Goal: Task Accomplishment & Management: Use online tool/utility

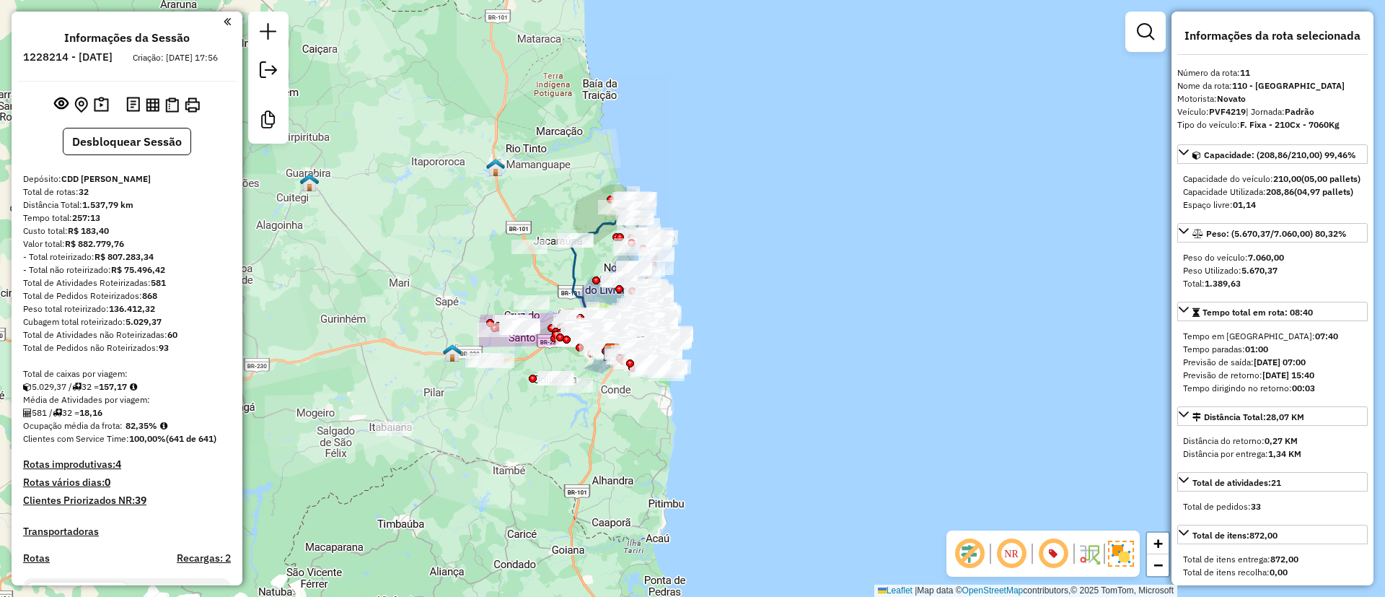
scroll to position [2850, 0]
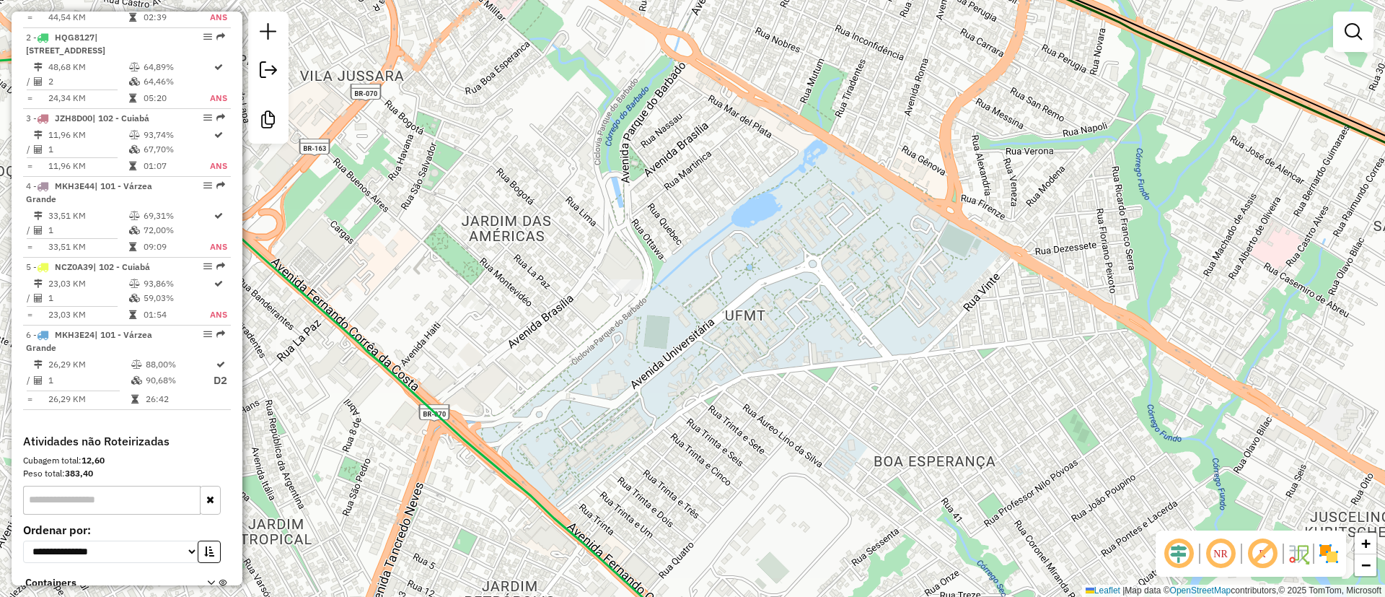
scroll to position [627, 0]
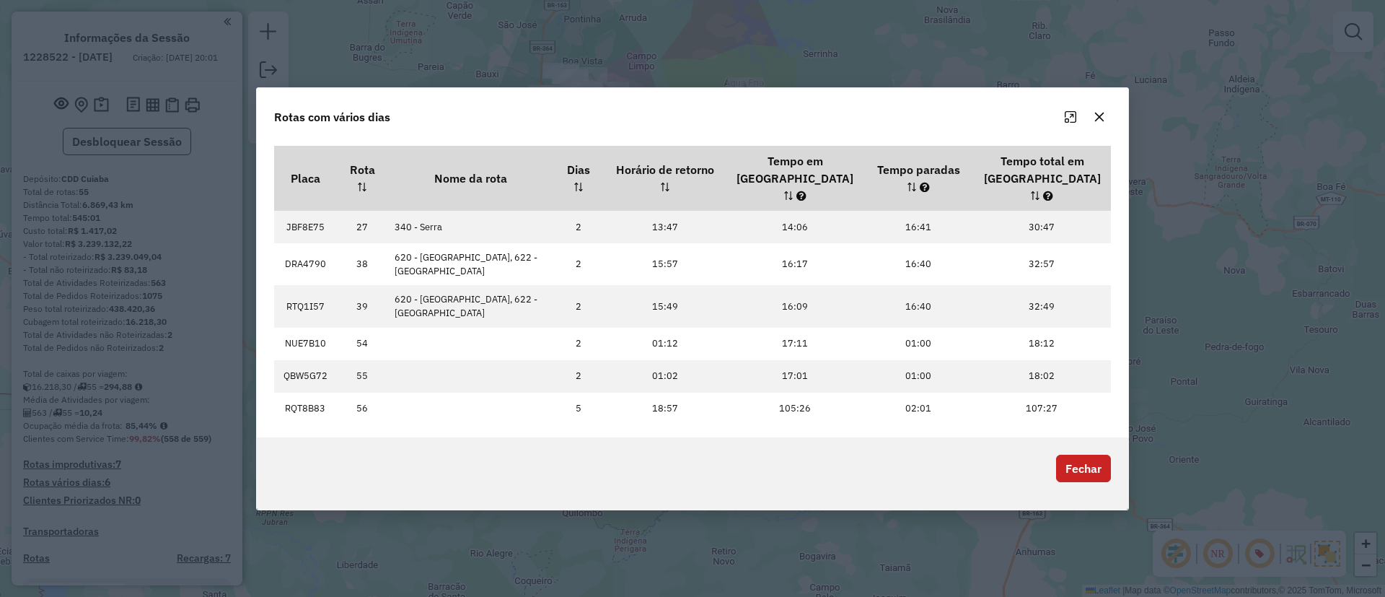
scroll to position [108, 0]
click at [1101, 123] on icon "button" at bounding box center [1099, 117] width 12 height 12
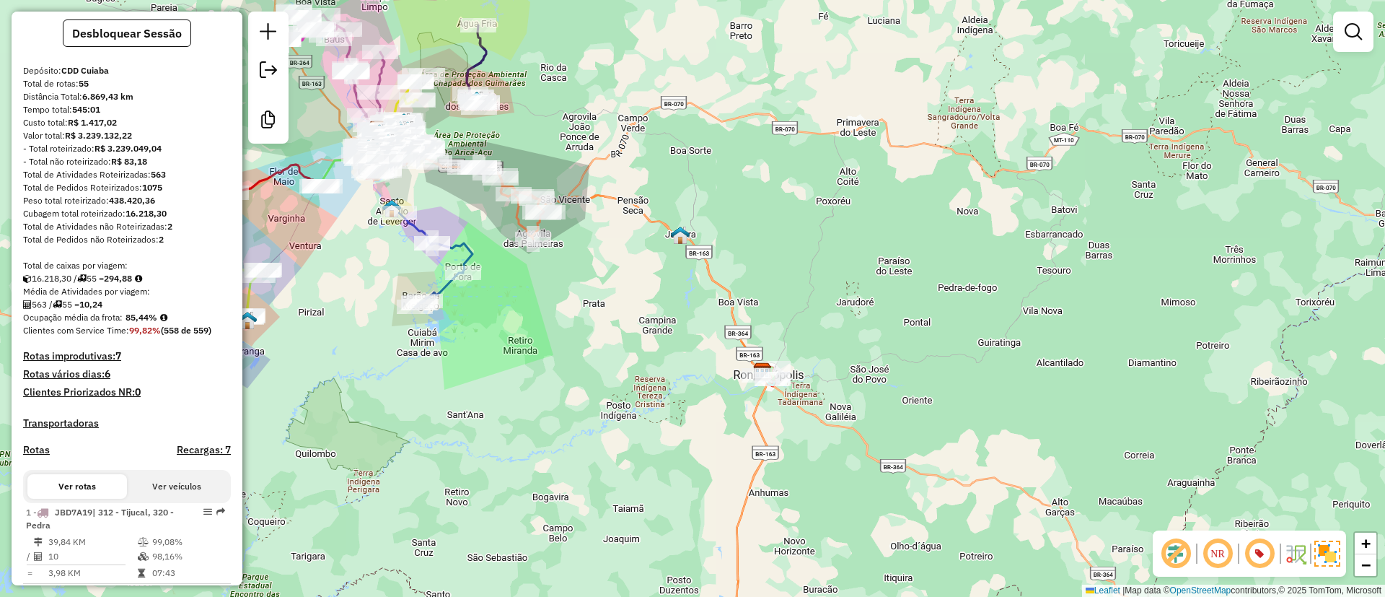
click at [84, 380] on h4 "Rotas vários dias: 6" at bounding box center [127, 374] width 208 height 12
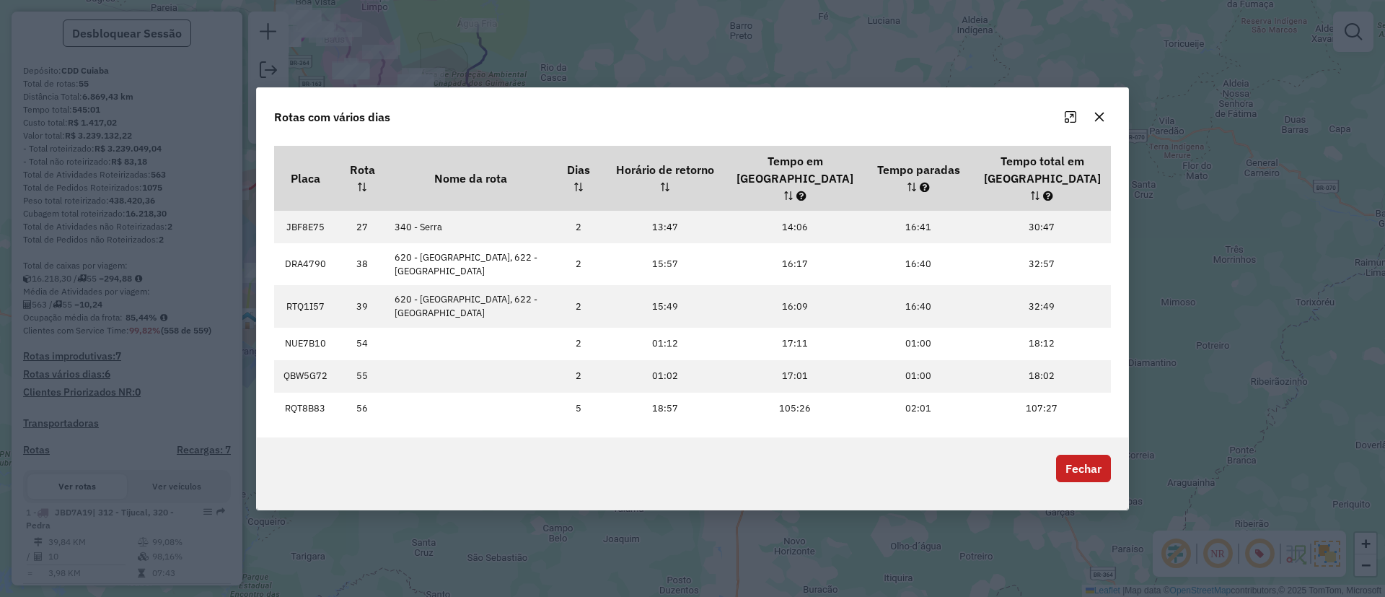
scroll to position [0, 0]
click at [1098, 123] on icon "button" at bounding box center [1099, 117] width 12 height 12
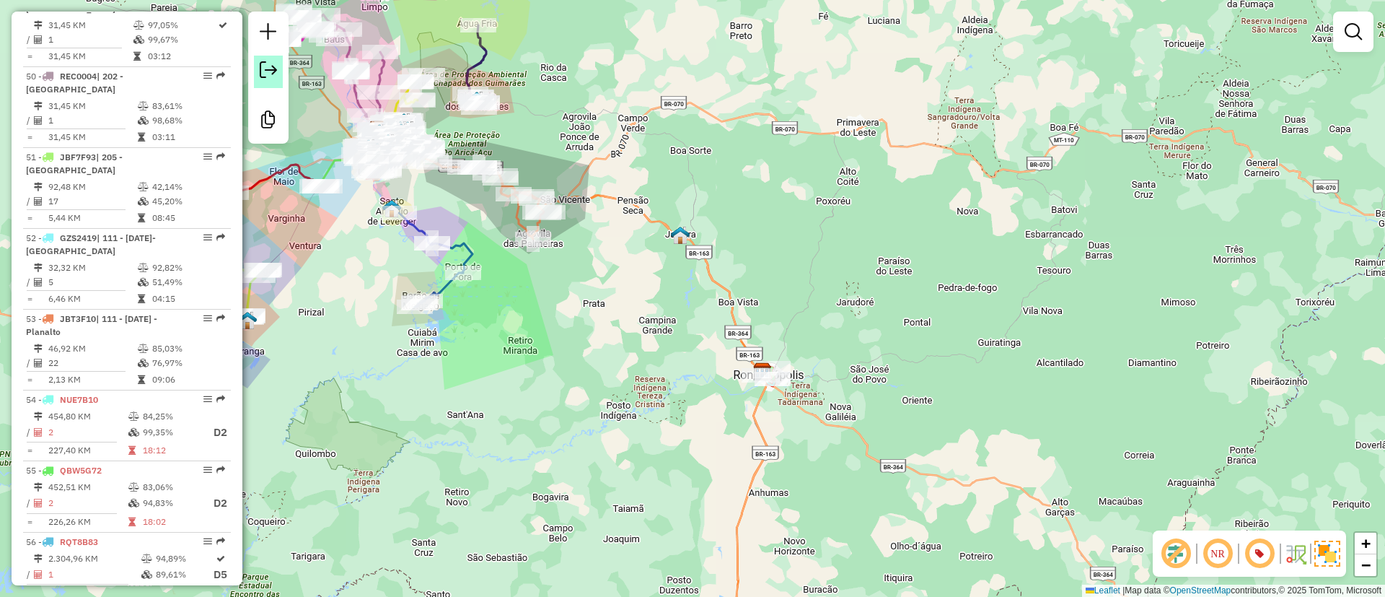
scroll to position [4423, 0]
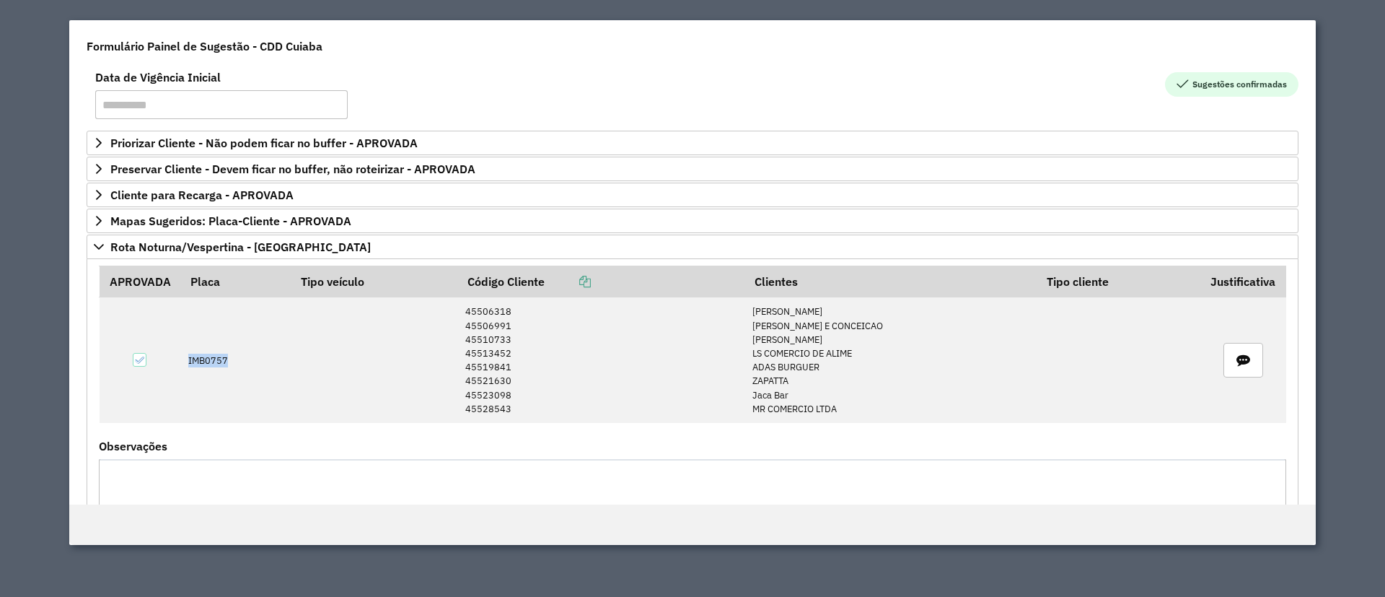
scroll to position [108, 0]
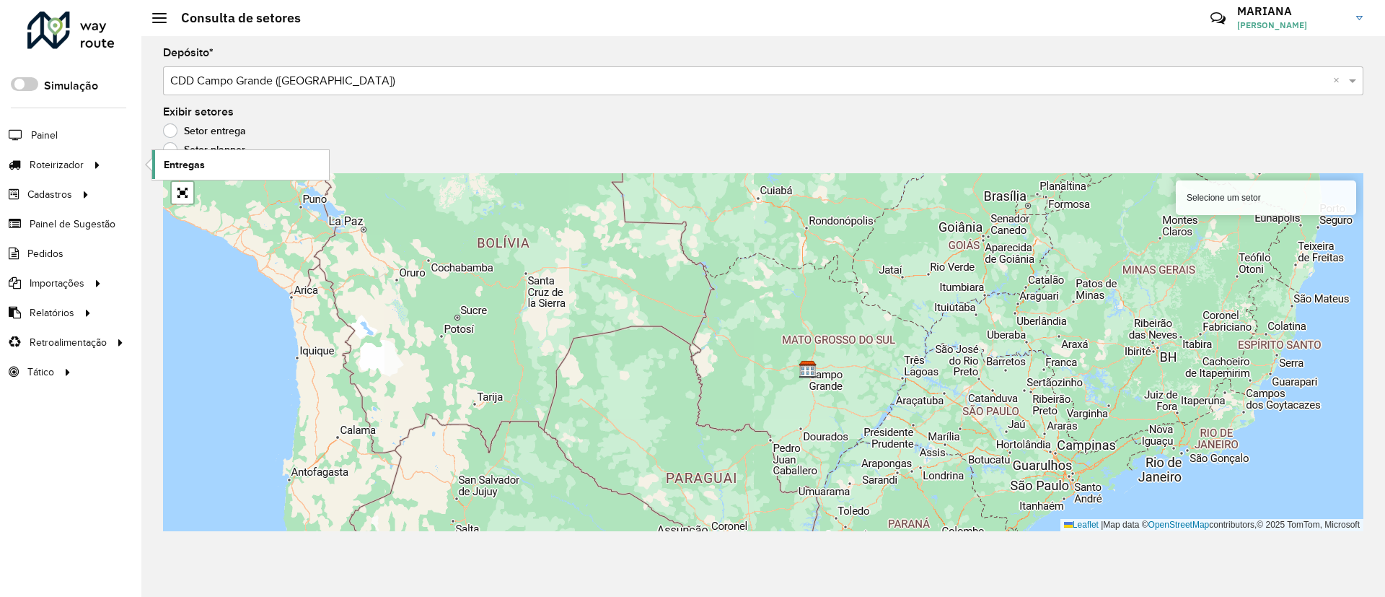
click at [190, 168] on span "Entregas" at bounding box center [184, 164] width 41 height 15
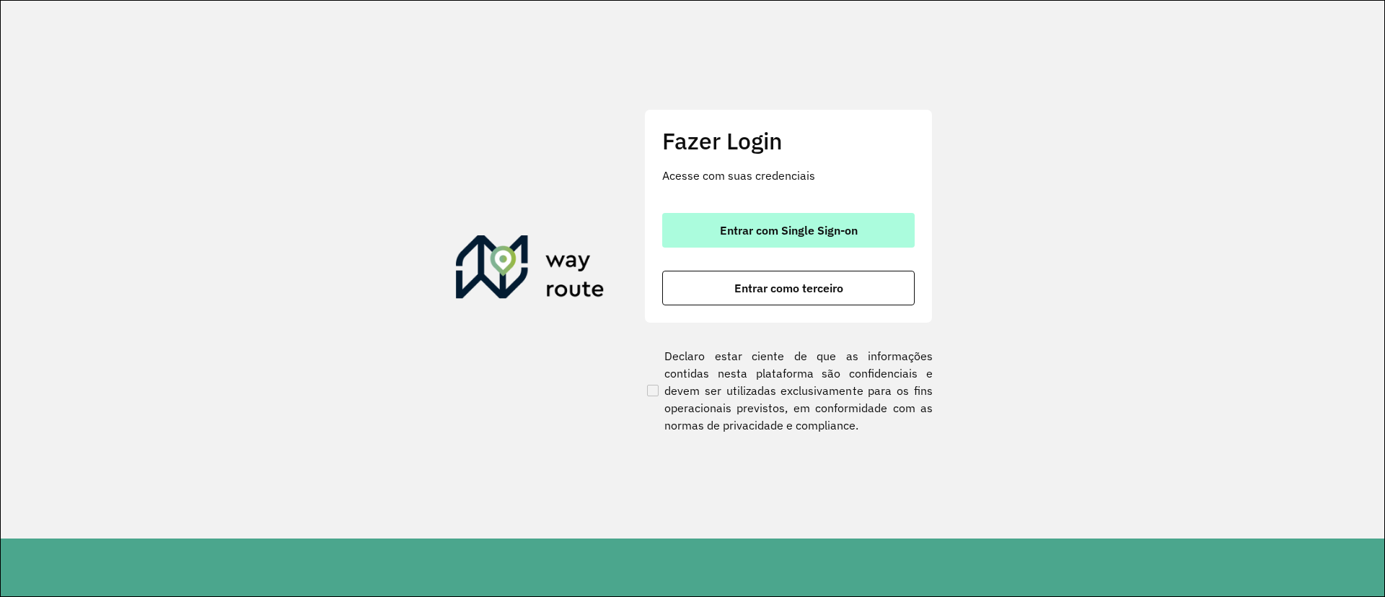
click at [705, 226] on button "Entrar com Single Sign-on" at bounding box center [788, 230] width 252 height 35
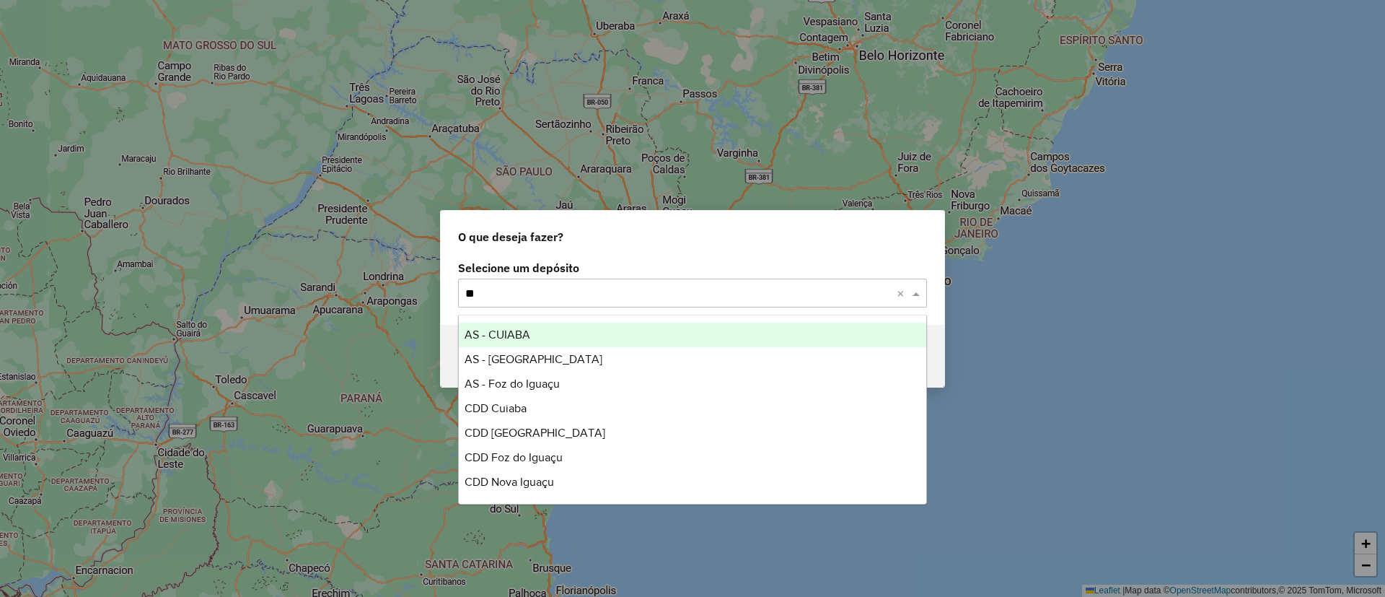
type input "***"
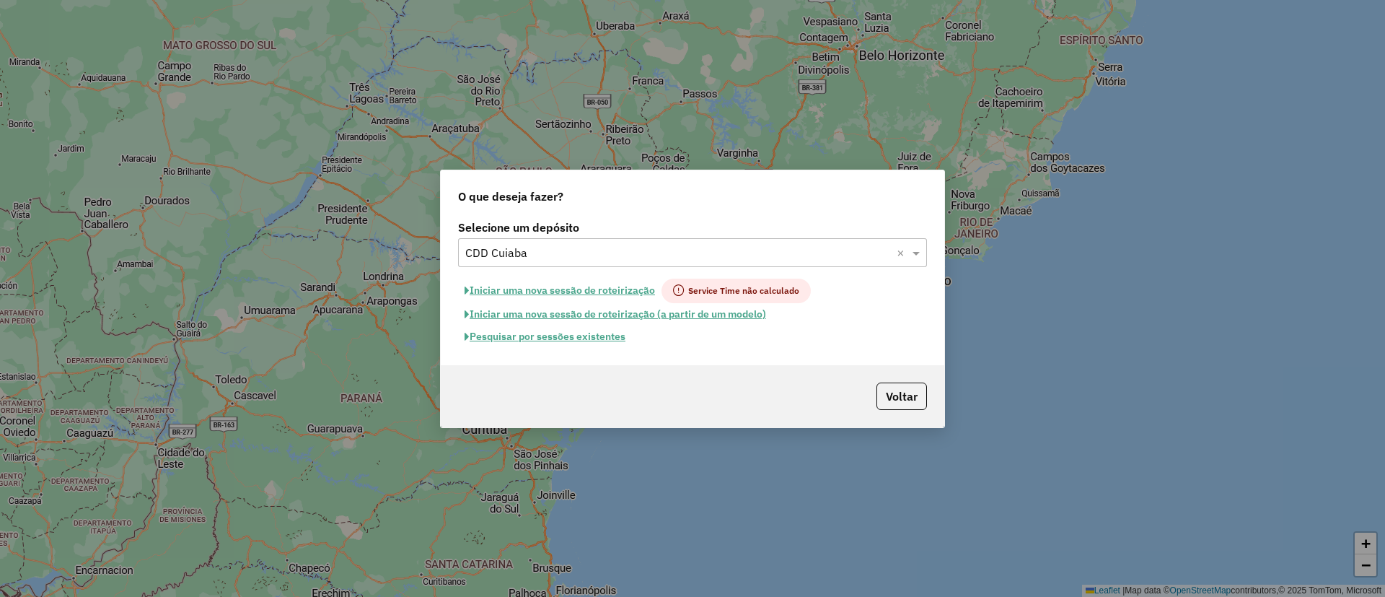
click at [601, 332] on button "Pesquisar por sessões existentes" at bounding box center [545, 336] width 174 height 22
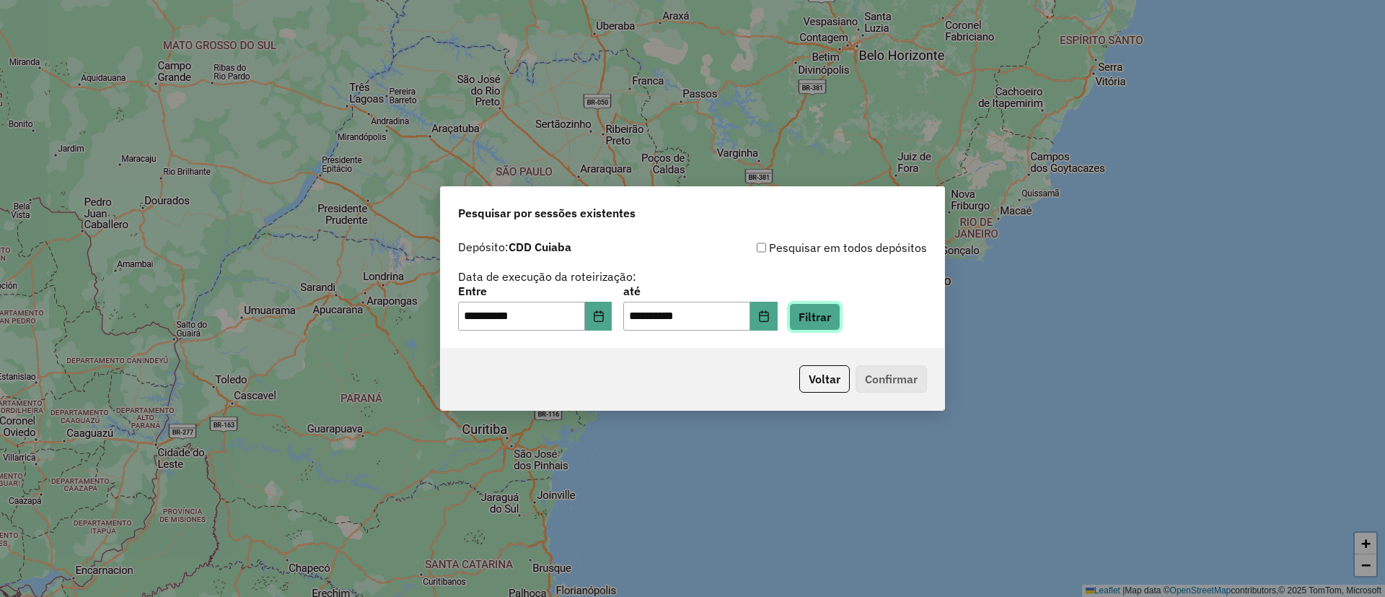
click at [840, 307] on button "Filtrar" at bounding box center [814, 316] width 51 height 27
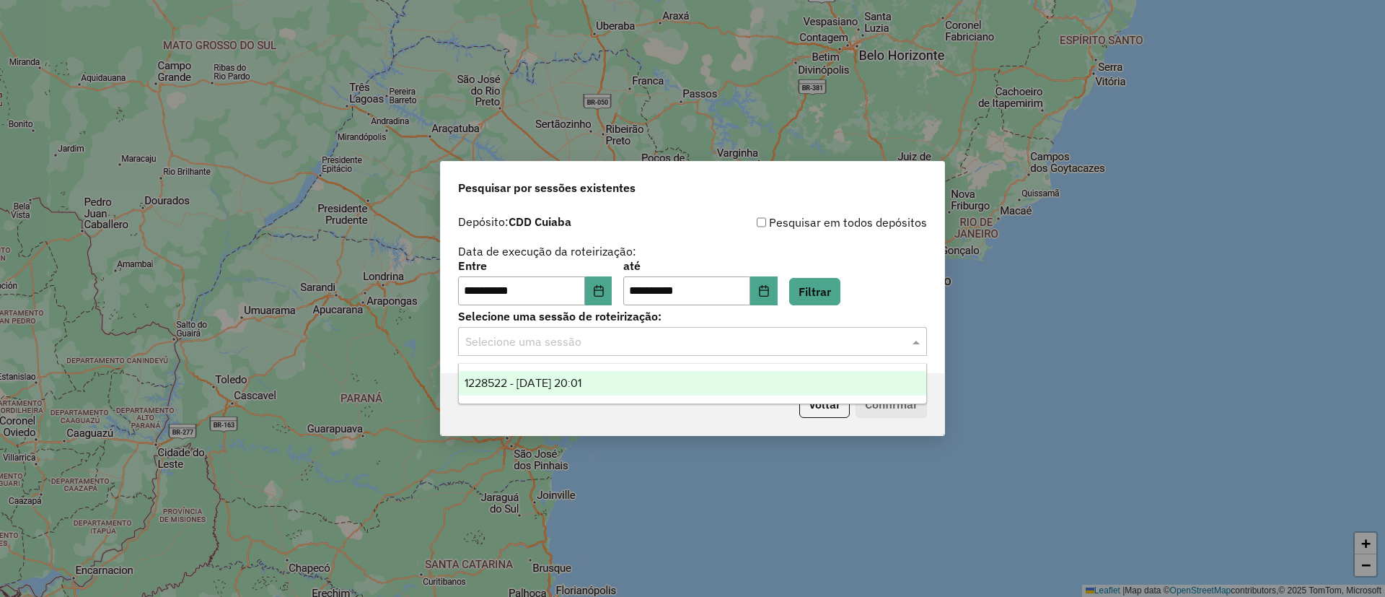
click at [568, 348] on input "text" at bounding box center [678, 341] width 426 height 17
click at [568, 386] on span "1228522 - 12/08/2025 20:01" at bounding box center [523, 383] width 117 height 12
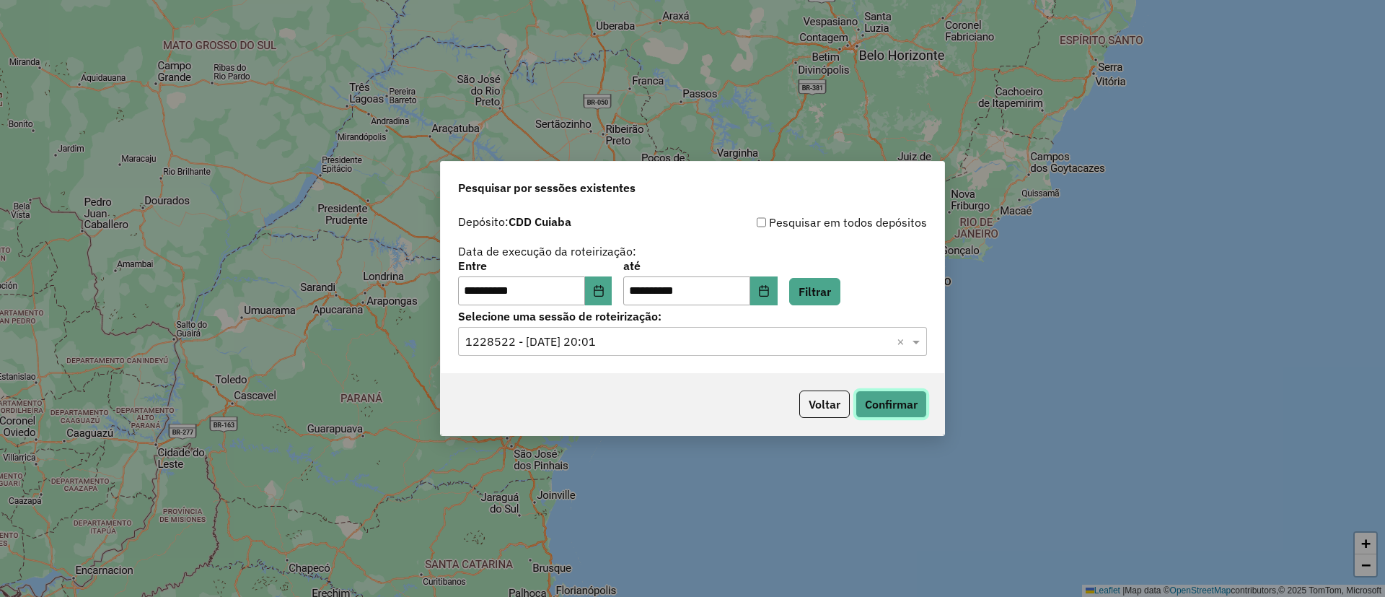
click at [885, 406] on button "Confirmar" at bounding box center [890, 403] width 71 height 27
click at [604, 287] on icon "Choose Date" at bounding box center [599, 291] width 12 height 12
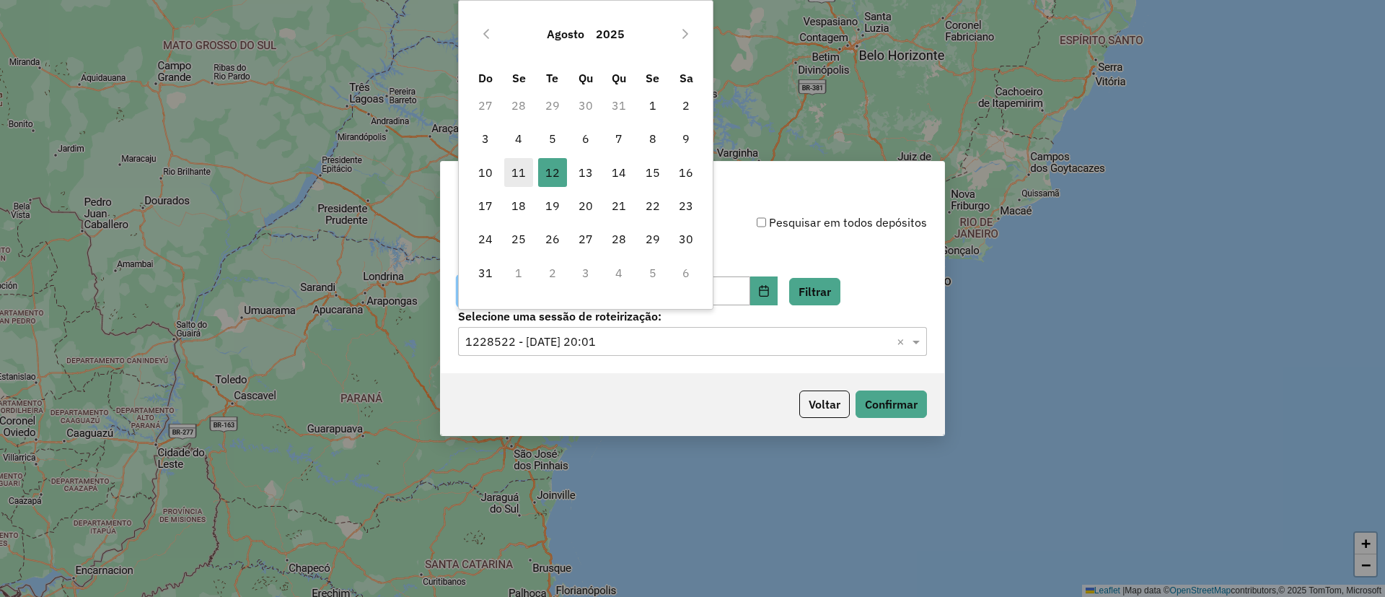
click at [514, 164] on span "11" at bounding box center [518, 172] width 29 height 29
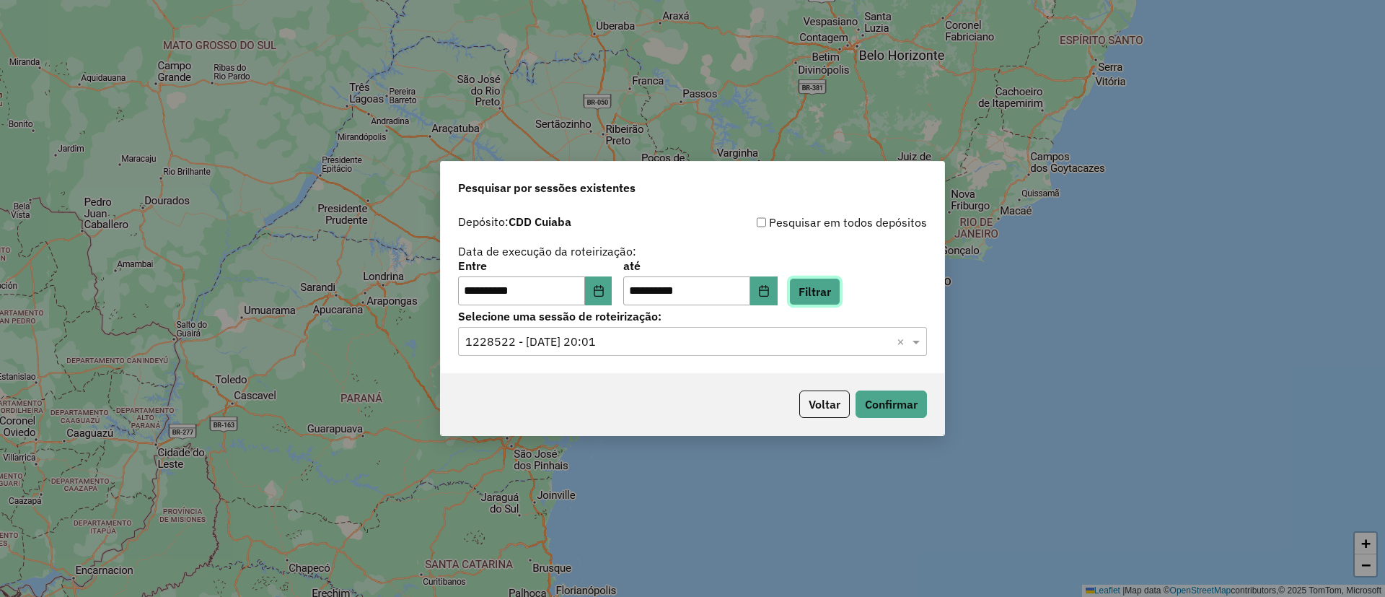
click at [840, 283] on button "Filtrar" at bounding box center [814, 291] width 51 height 27
click at [566, 341] on input "text" at bounding box center [678, 341] width 426 height 17
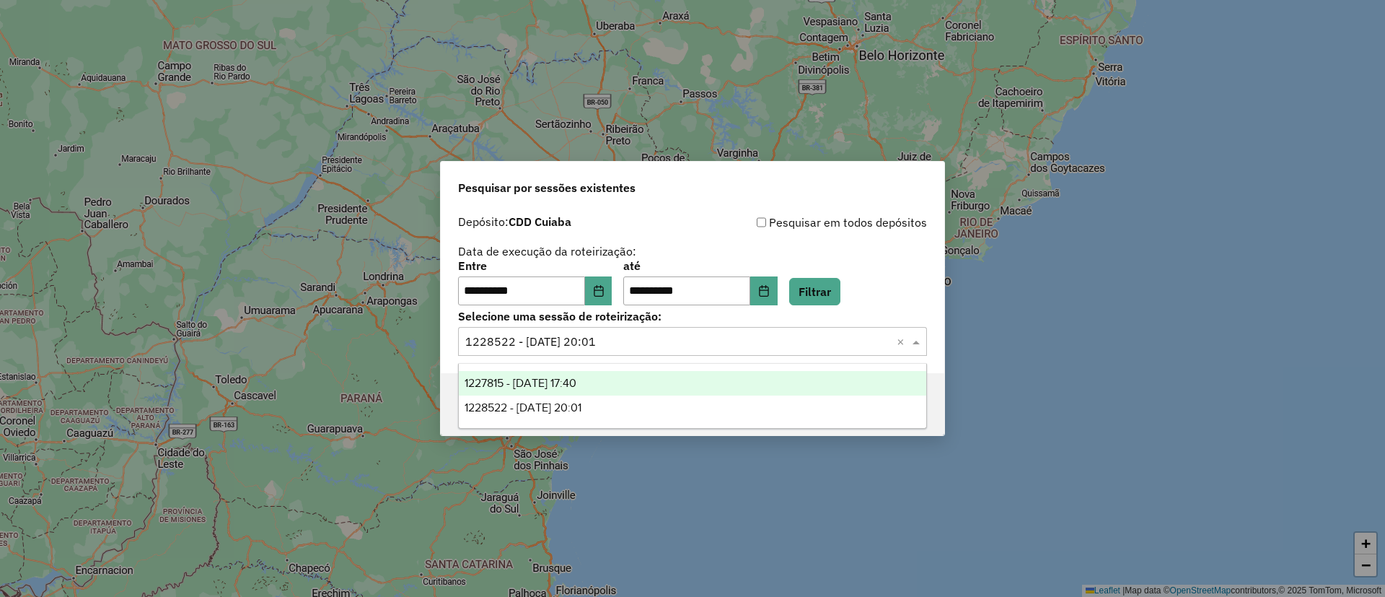
click at [569, 379] on span "1227815 - 11/08/2025 17:40" at bounding box center [521, 383] width 112 height 12
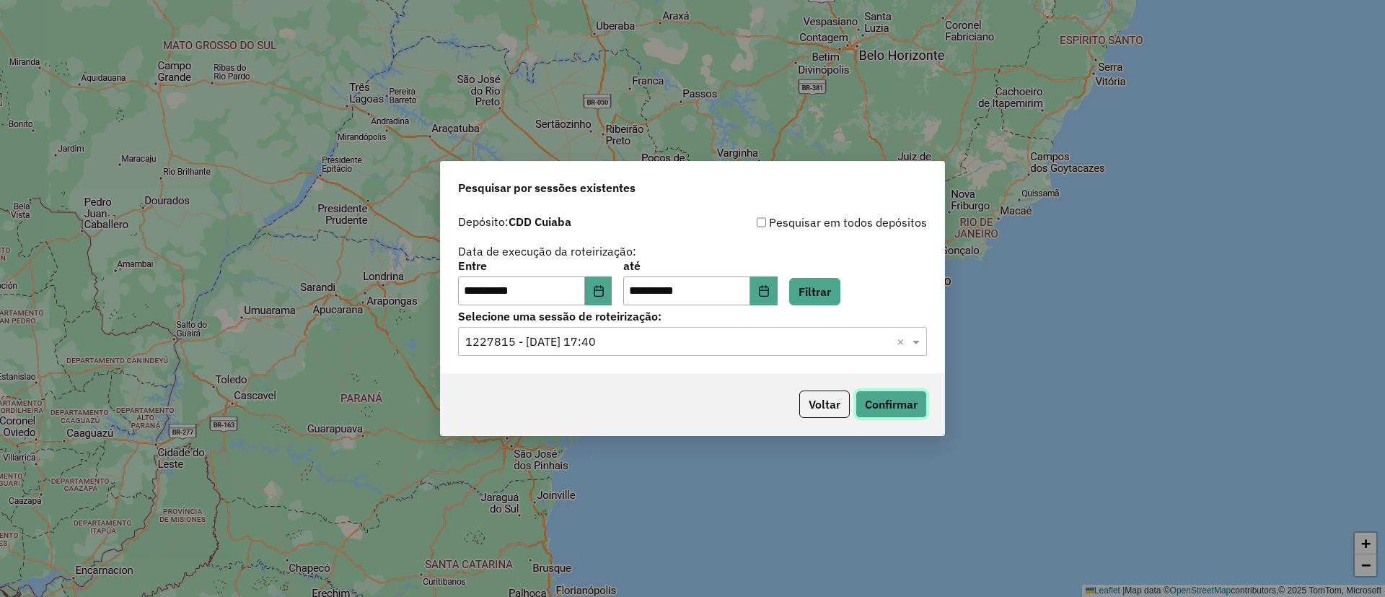
click at [910, 399] on button "Confirmar" at bounding box center [890, 403] width 71 height 27
click at [609, 299] on button "Choose Date" at bounding box center [598, 290] width 27 height 29
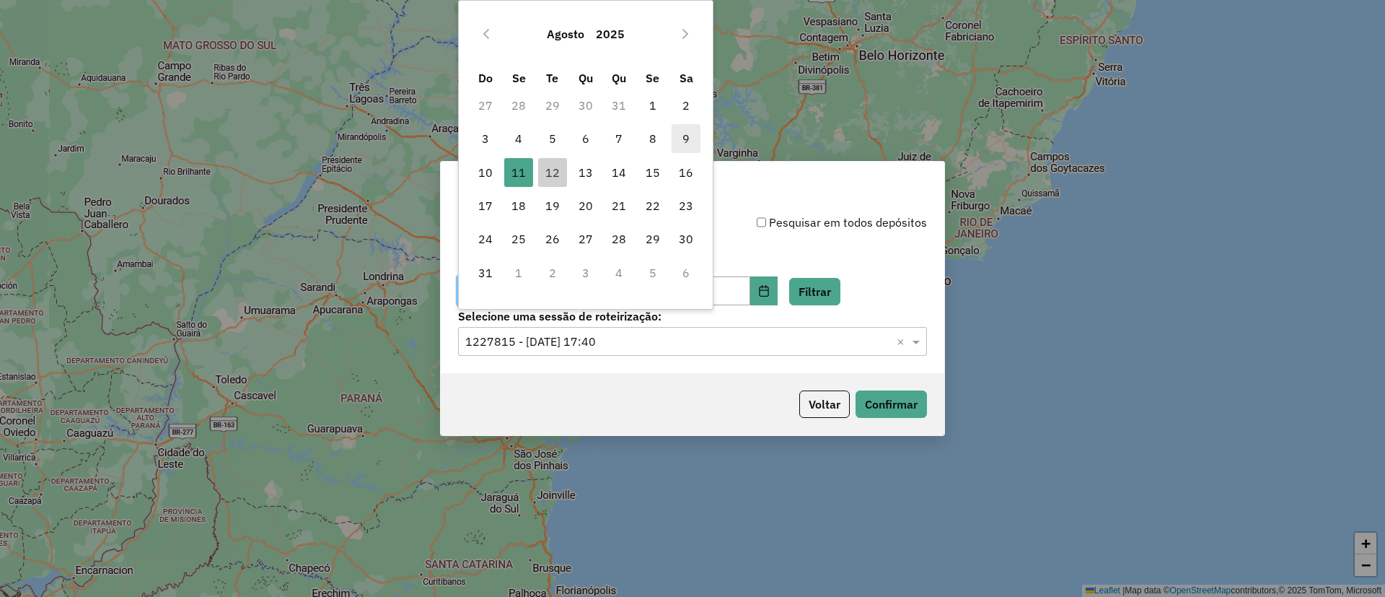
click at [674, 145] on span "9" at bounding box center [686, 138] width 29 height 29
type input "**********"
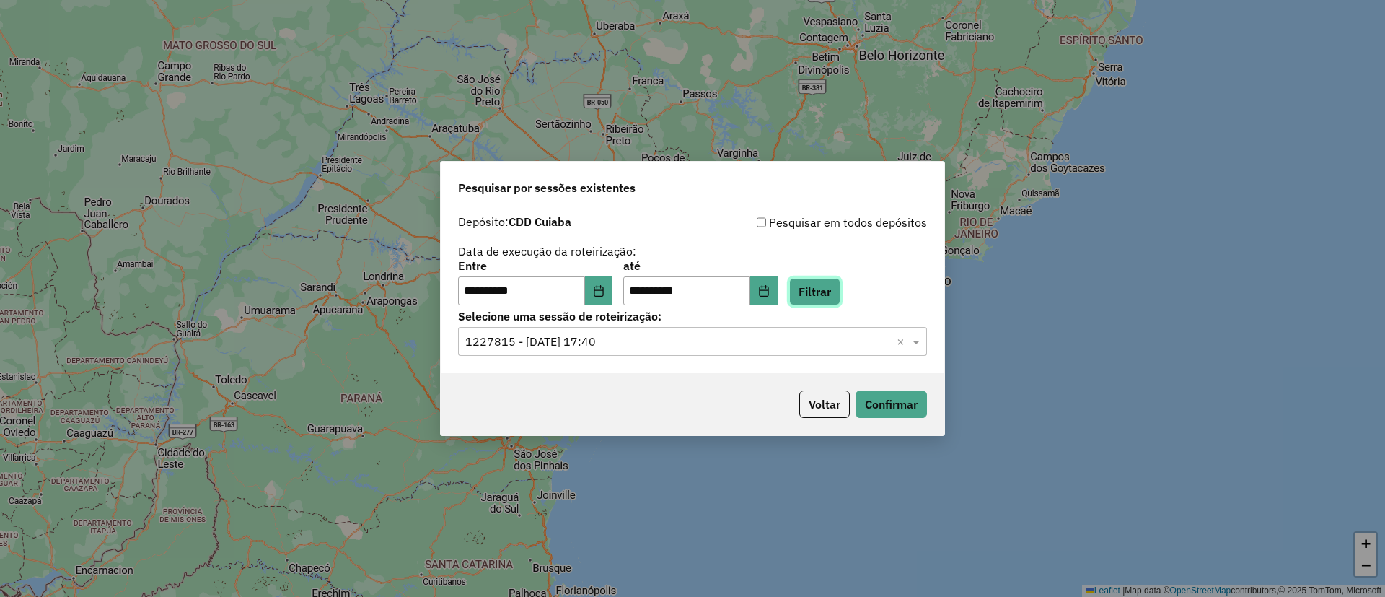
click at [822, 283] on button "Filtrar" at bounding box center [814, 291] width 51 height 27
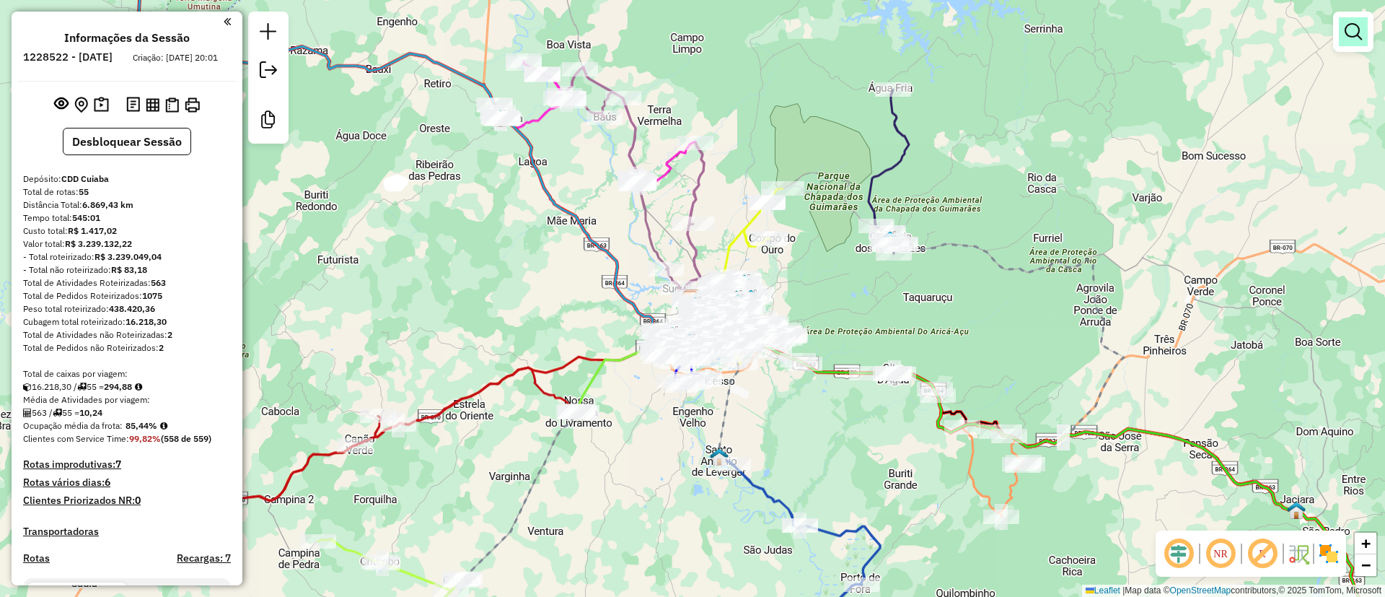
click at [1363, 33] on link at bounding box center [1353, 31] width 29 height 29
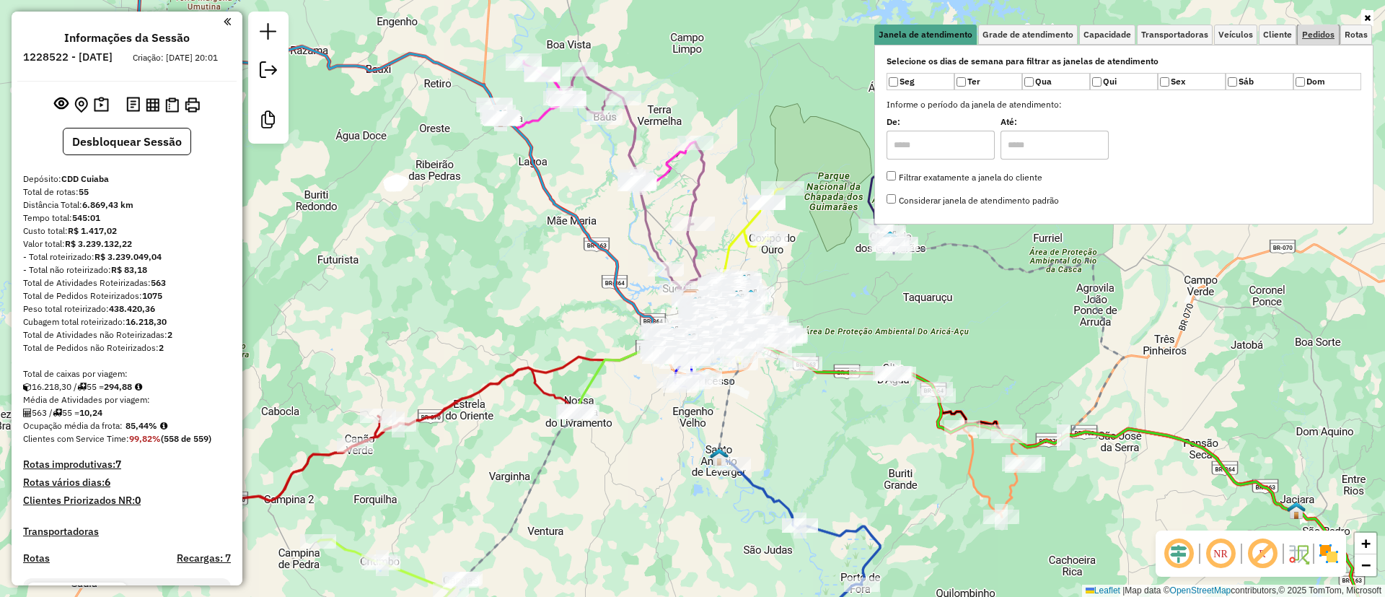
click at [1318, 34] on span "Pedidos" at bounding box center [1318, 34] width 32 height 9
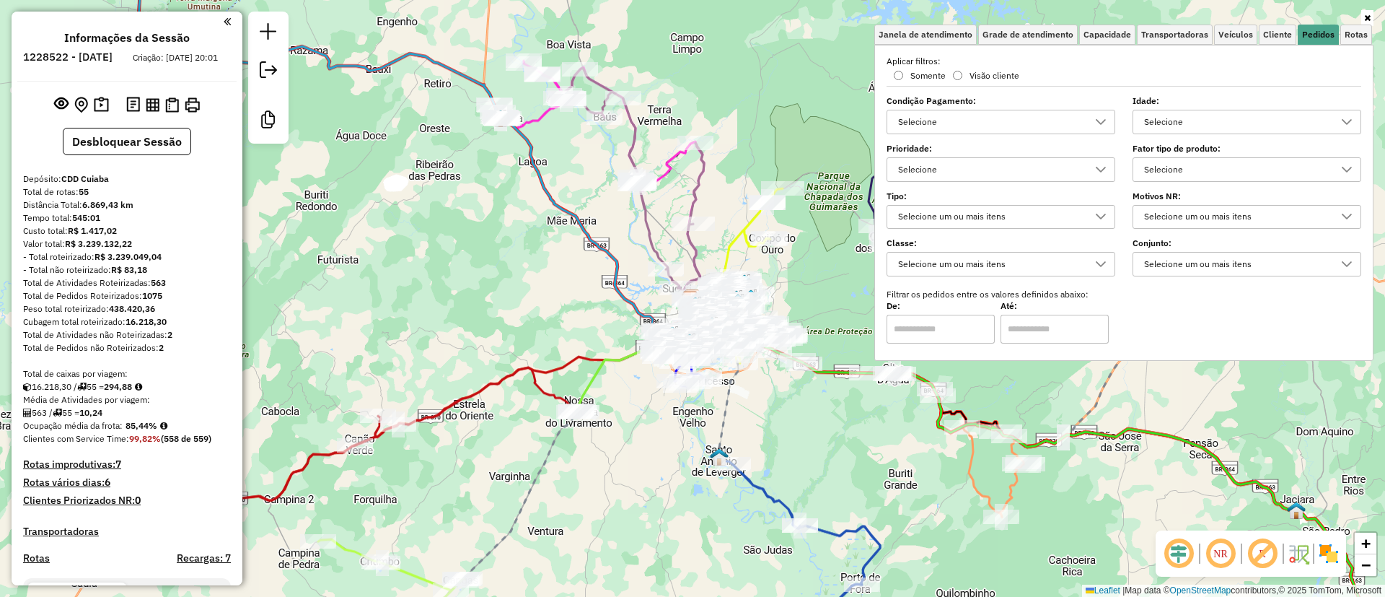
click at [1162, 158] on div "Selecione" at bounding box center [1236, 169] width 194 height 23
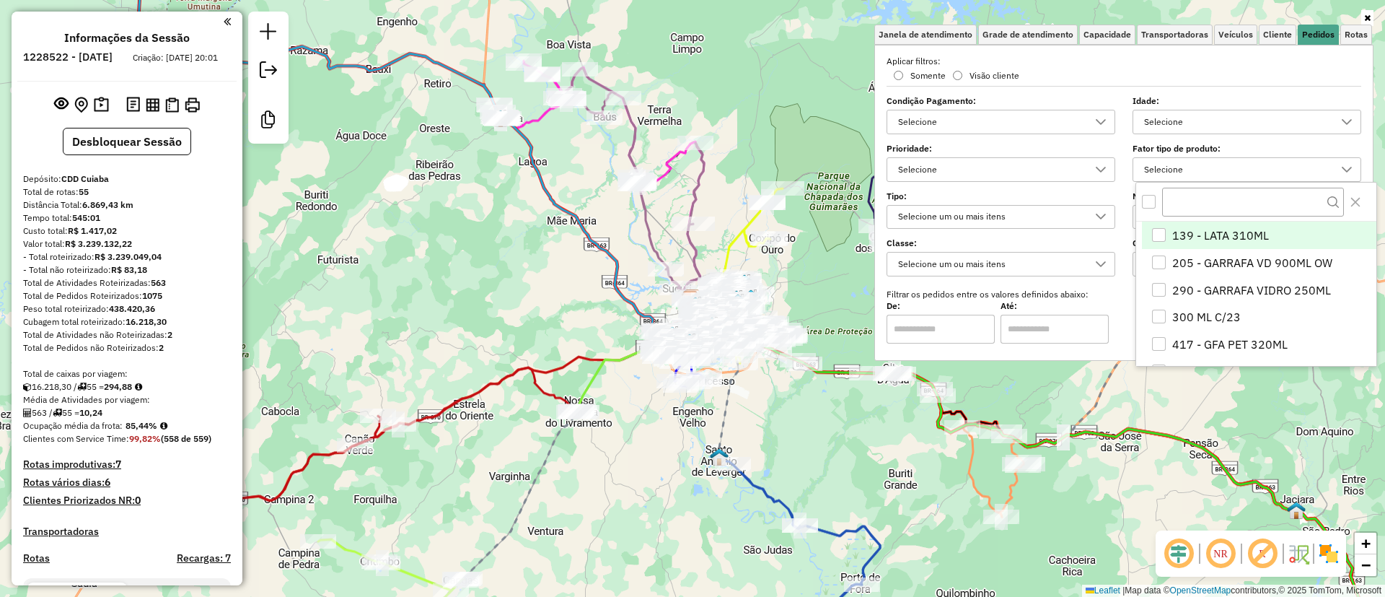
scroll to position [9, 50]
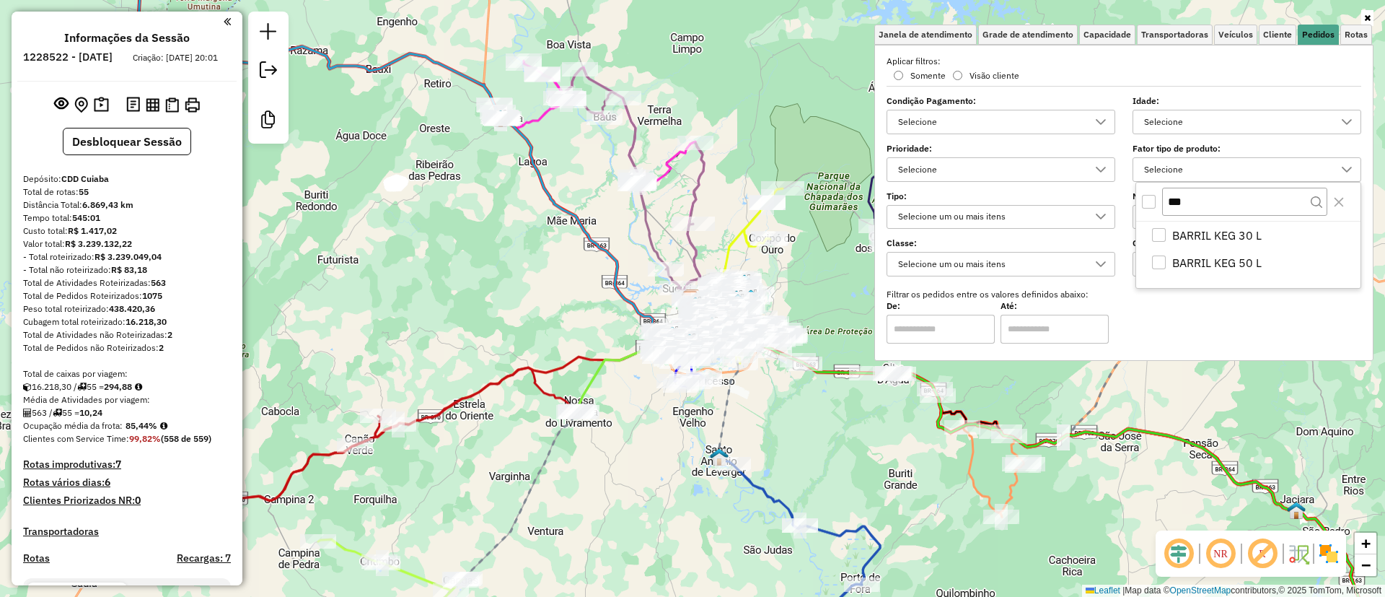
type input "***"
click at [1151, 195] on div "All items unselected" at bounding box center [1149, 202] width 14 height 14
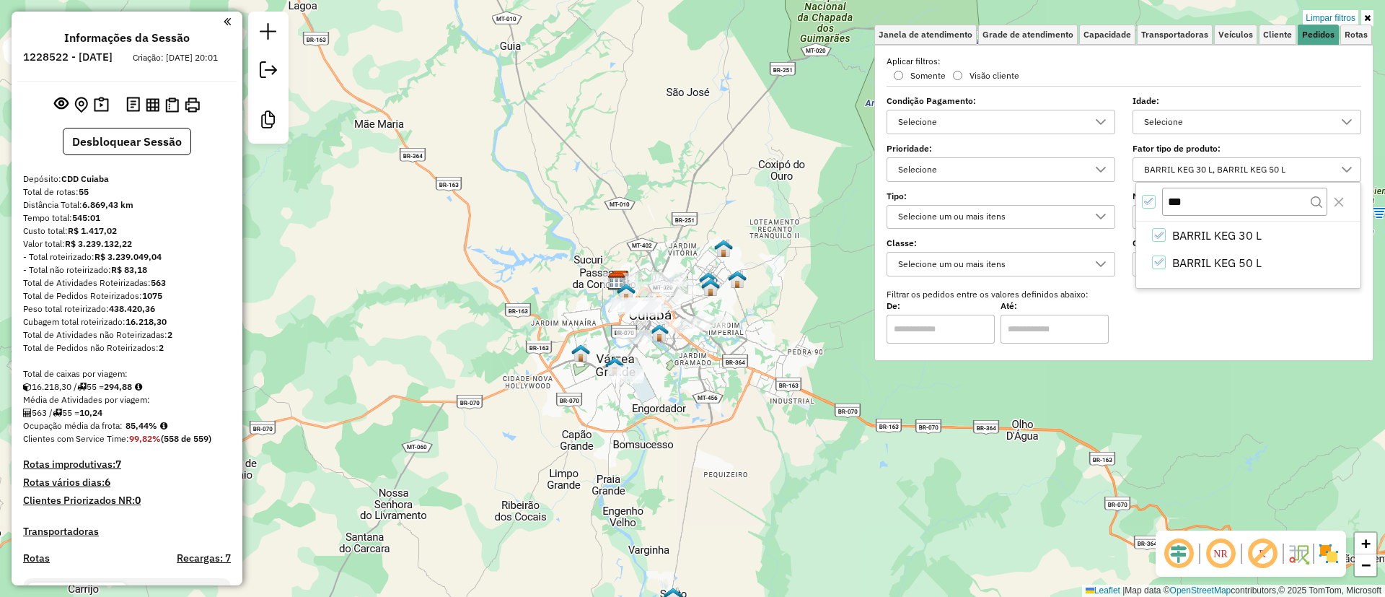
click at [765, 317] on div "Limpar filtros Janela de atendimento Grade de atendimento Capacidade Transporta…" at bounding box center [692, 298] width 1385 height 597
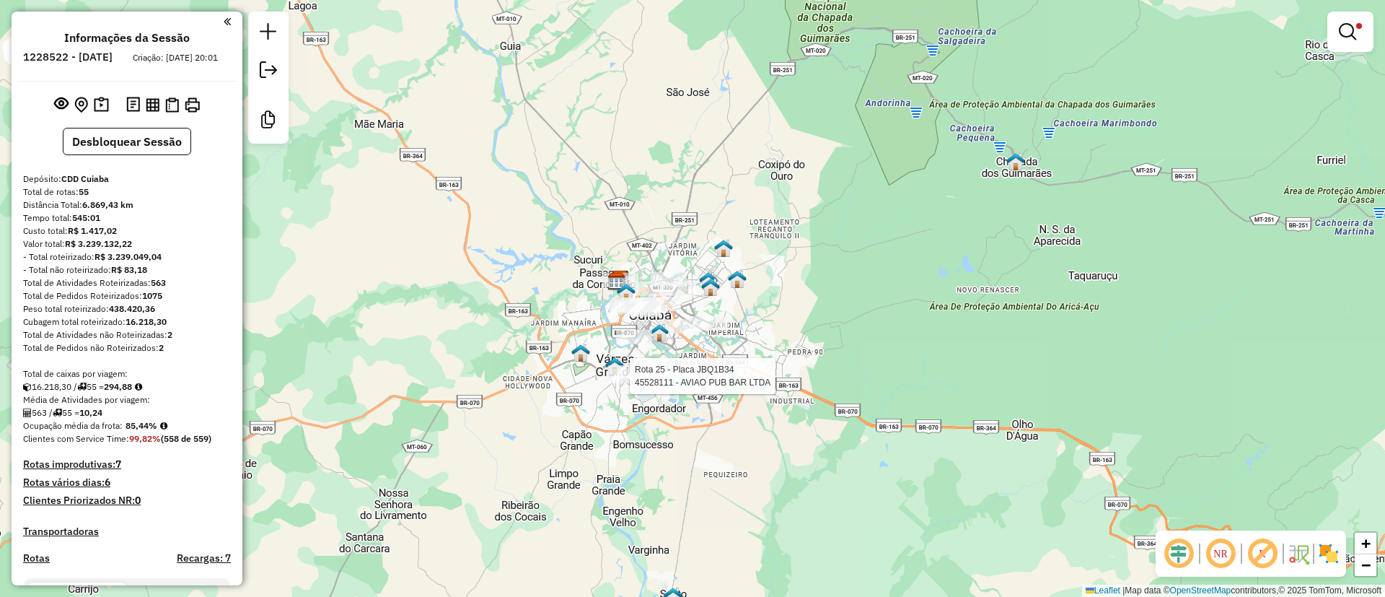
select select "**********"
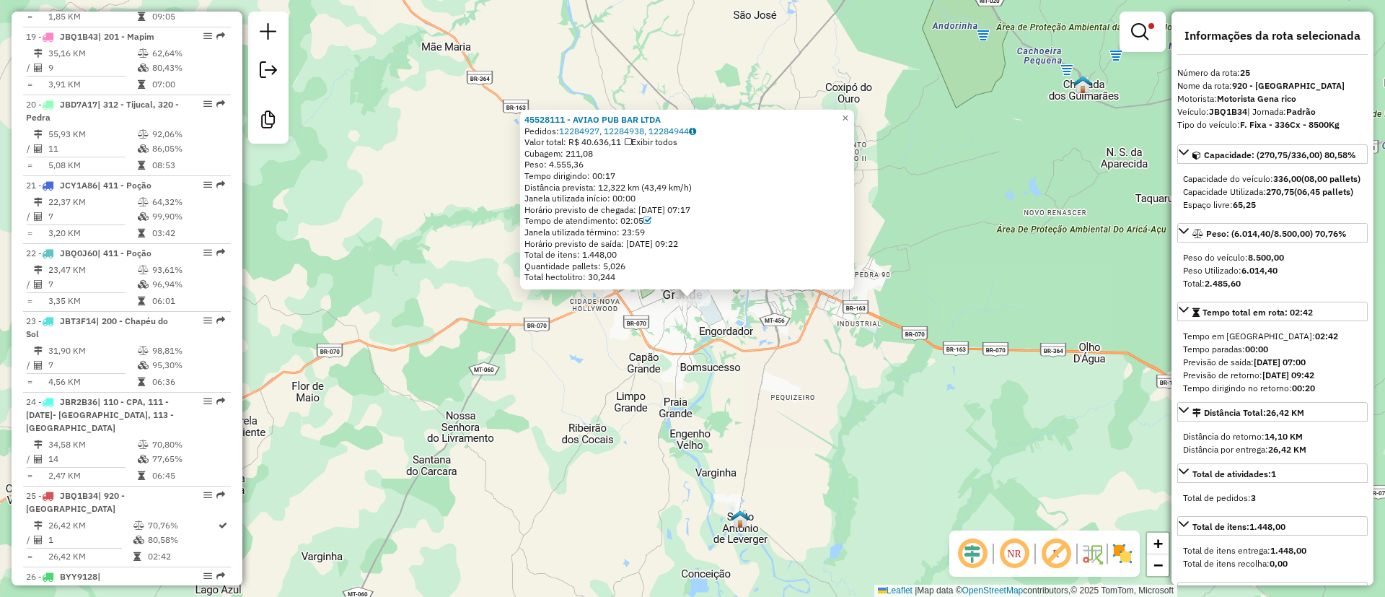
scroll to position [2499, 0]
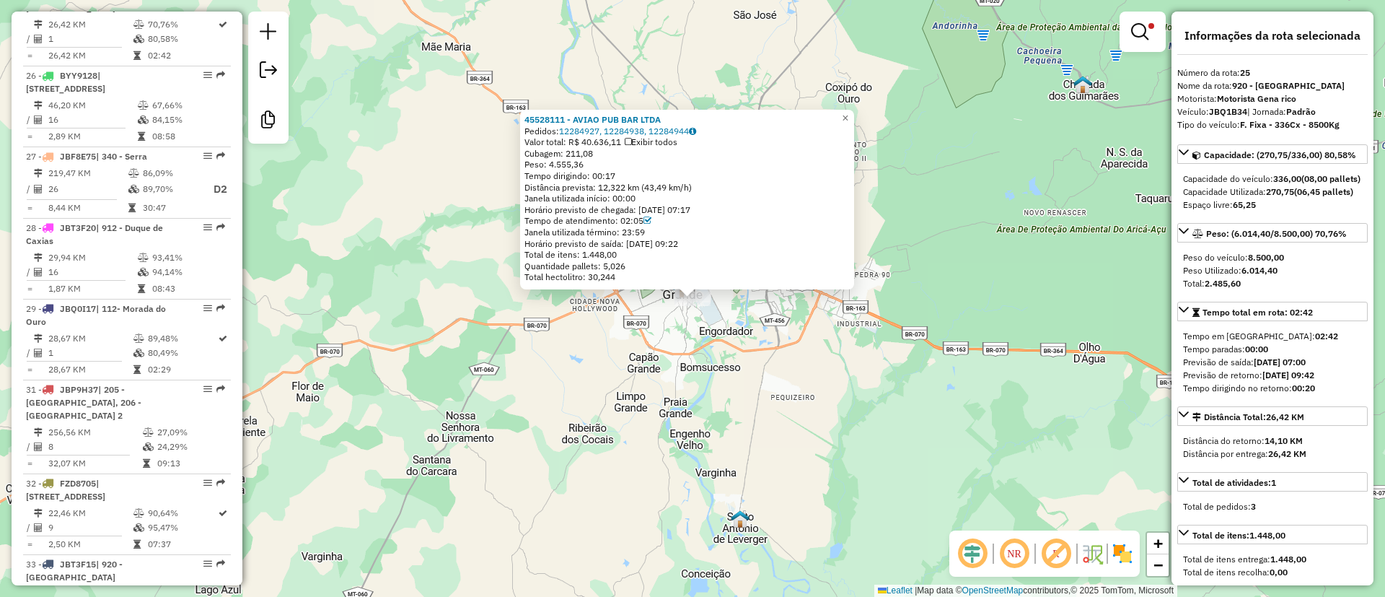
click at [718, 359] on div "45528111 - AVIAO PUB BAR LTDA Pedidos: 12284927, 12284938, 12284944 Valor total…" at bounding box center [692, 298] width 1385 height 597
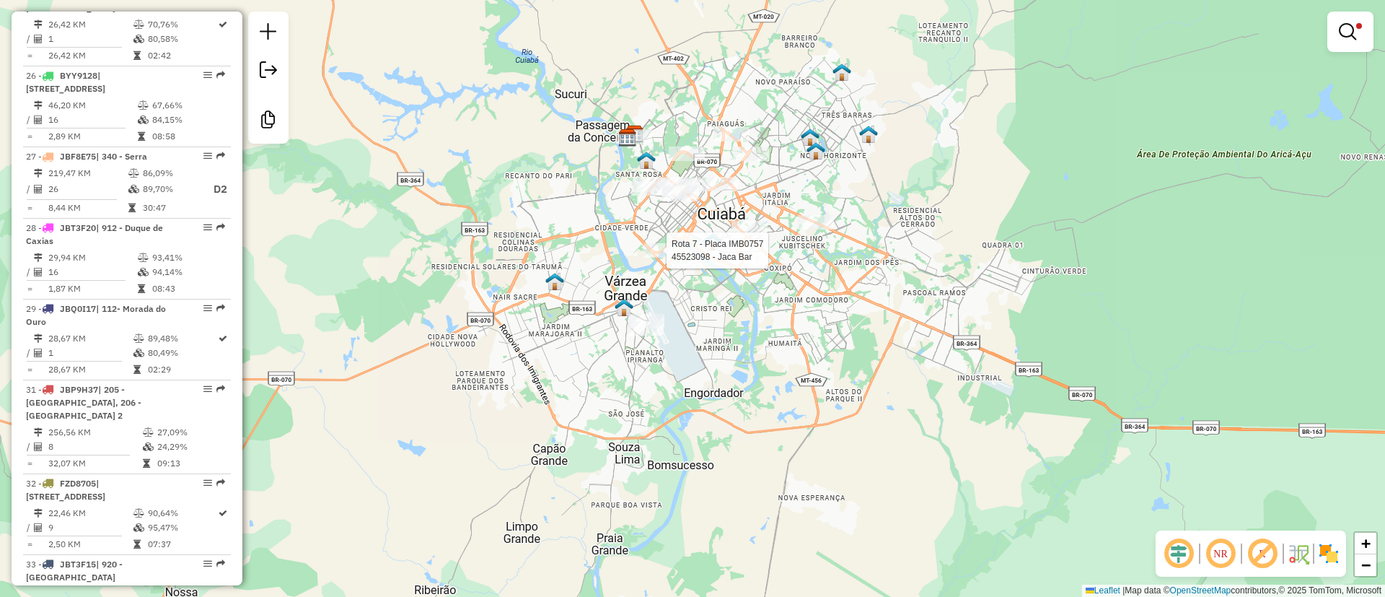
select select "**********"
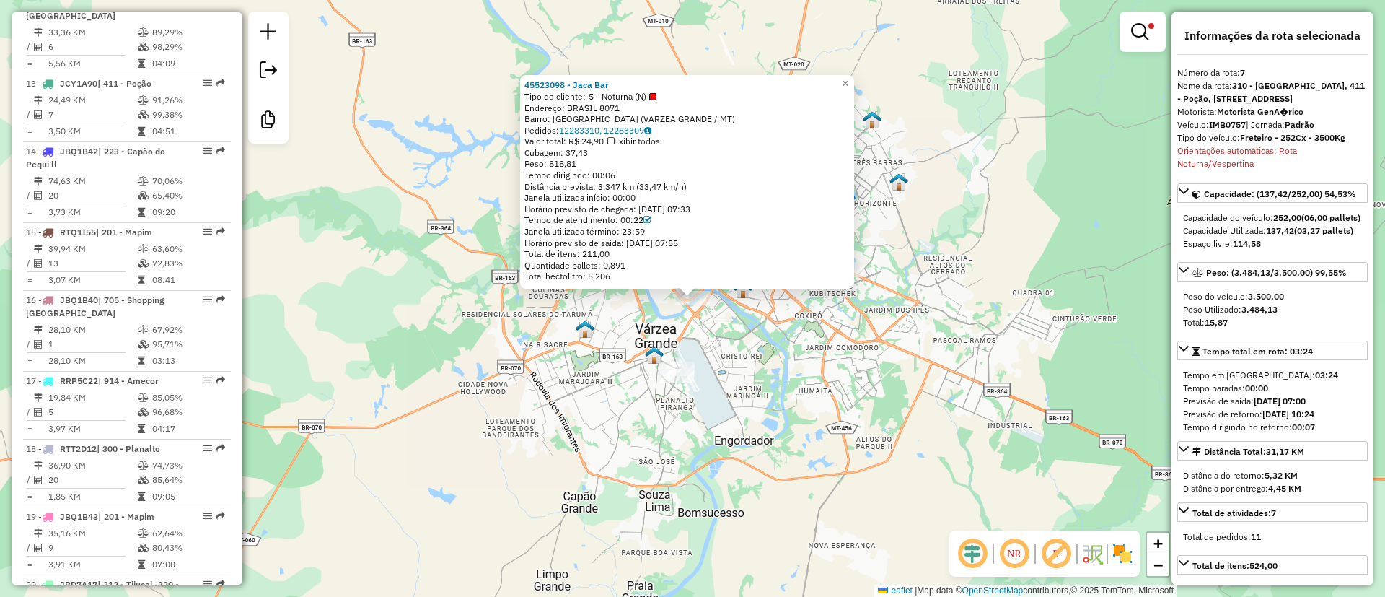
scroll to position [1097, 0]
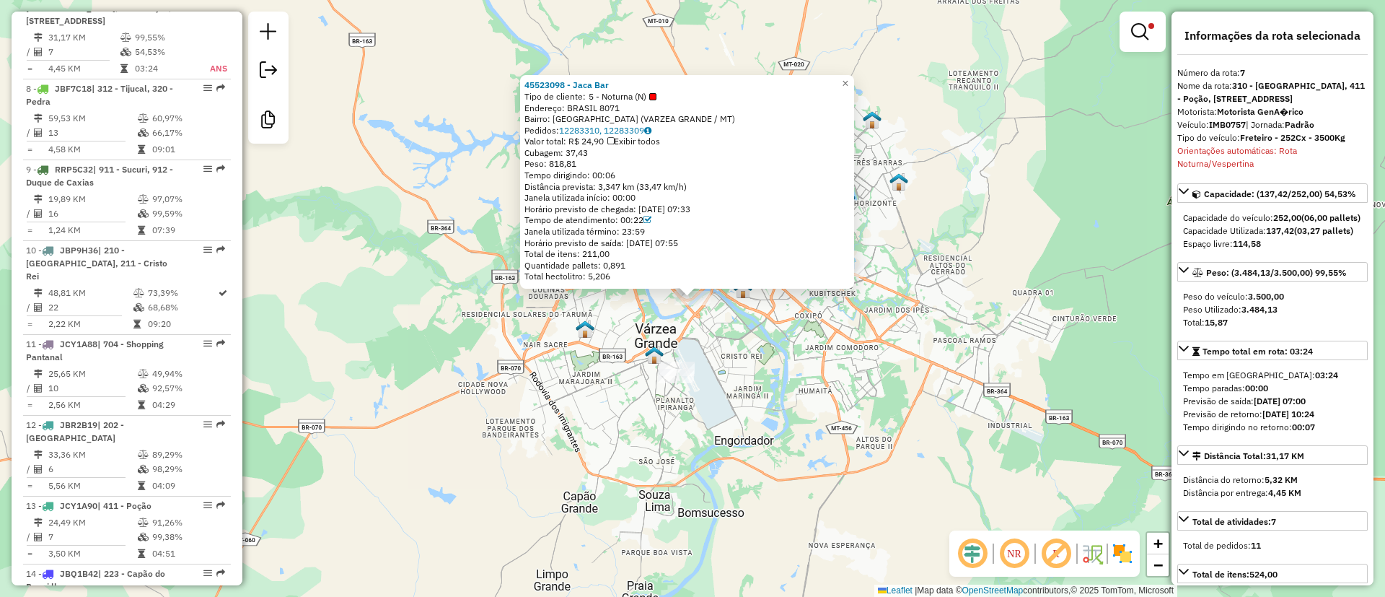
click at [779, 338] on div "45523098 - Jaca Bar Tipo de cliente: 5 - Noturna (N) Endereço: BRASIL 8071 Bair…" at bounding box center [692, 298] width 1385 height 597
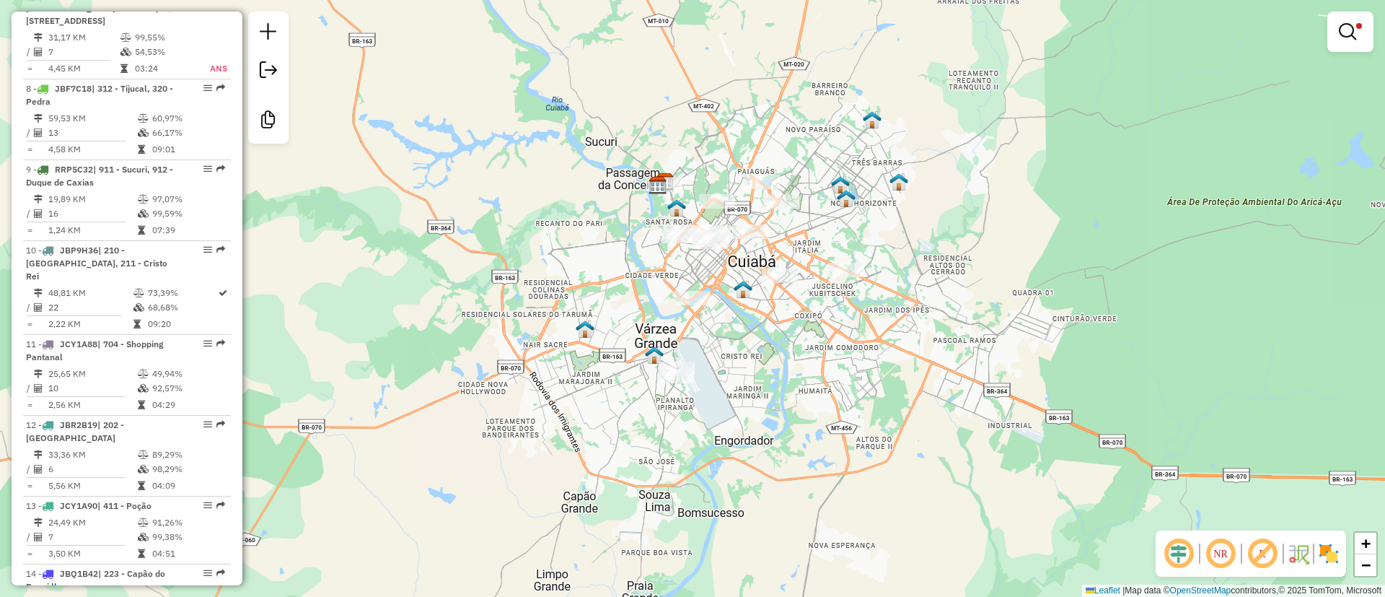
click at [866, 278] on div "Limpar filtros Janela de atendimento Grade de atendimento Capacidade Transporta…" at bounding box center [692, 298] width 1385 height 597
select select "**********"
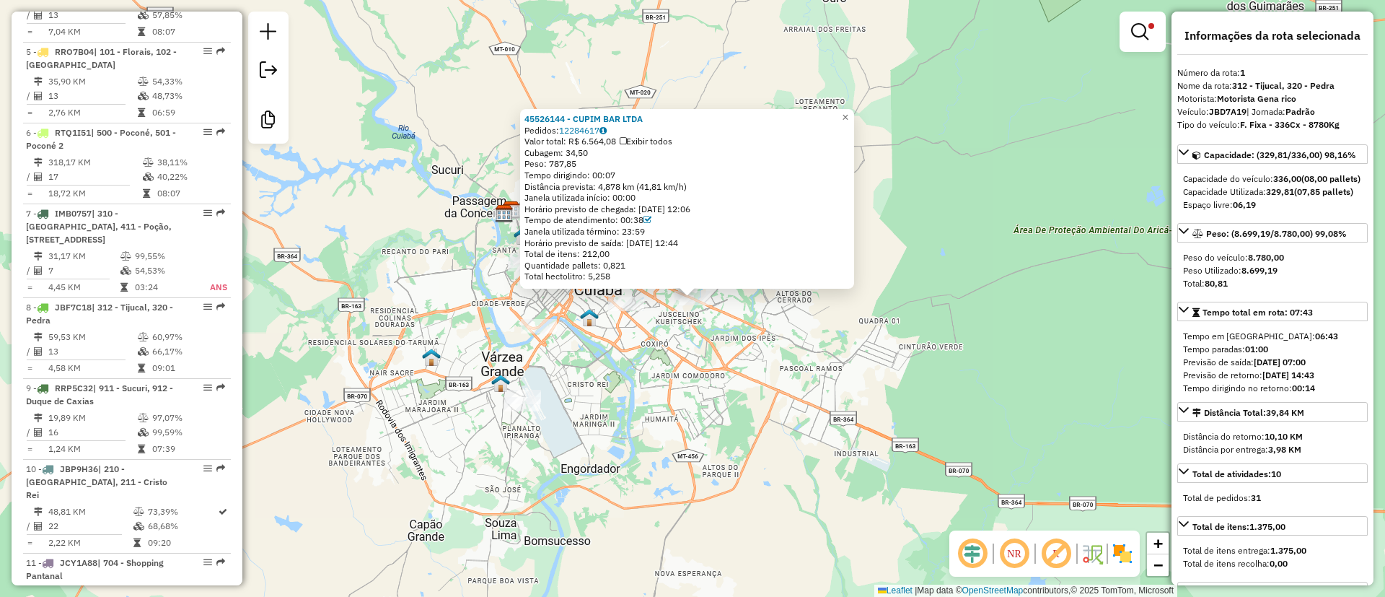
scroll to position [612, 0]
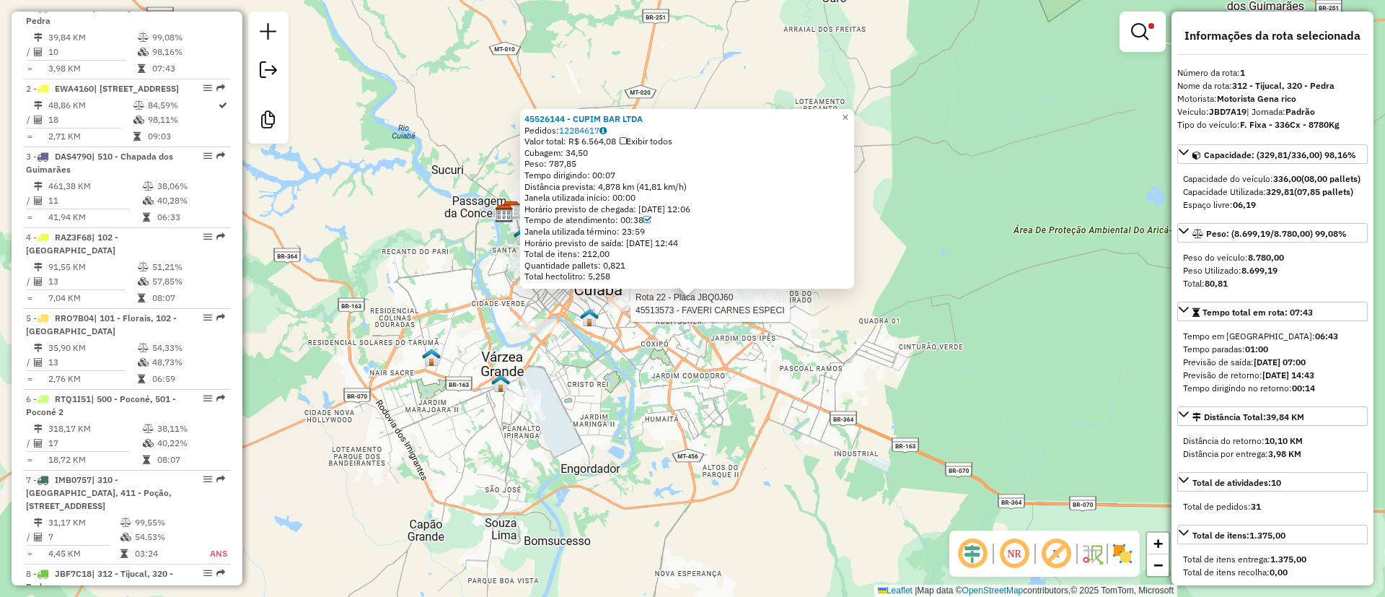
click at [628, 311] on div at bounding box center [626, 303] width 36 height 14
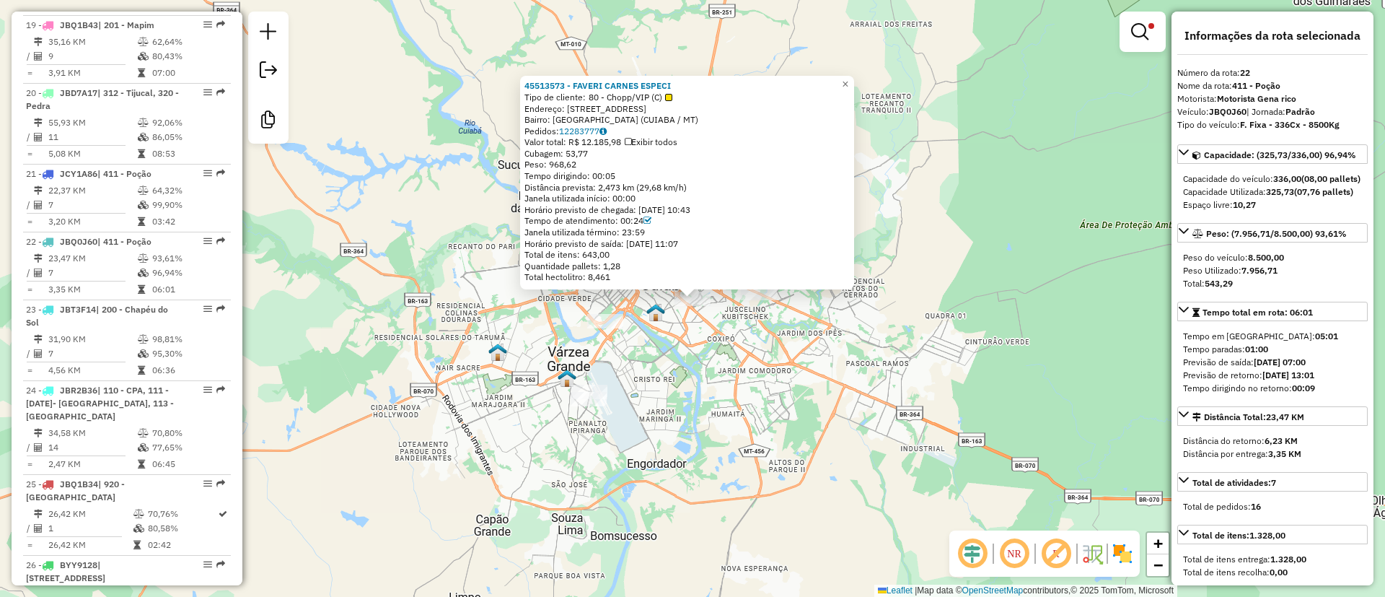
scroll to position [2257, 0]
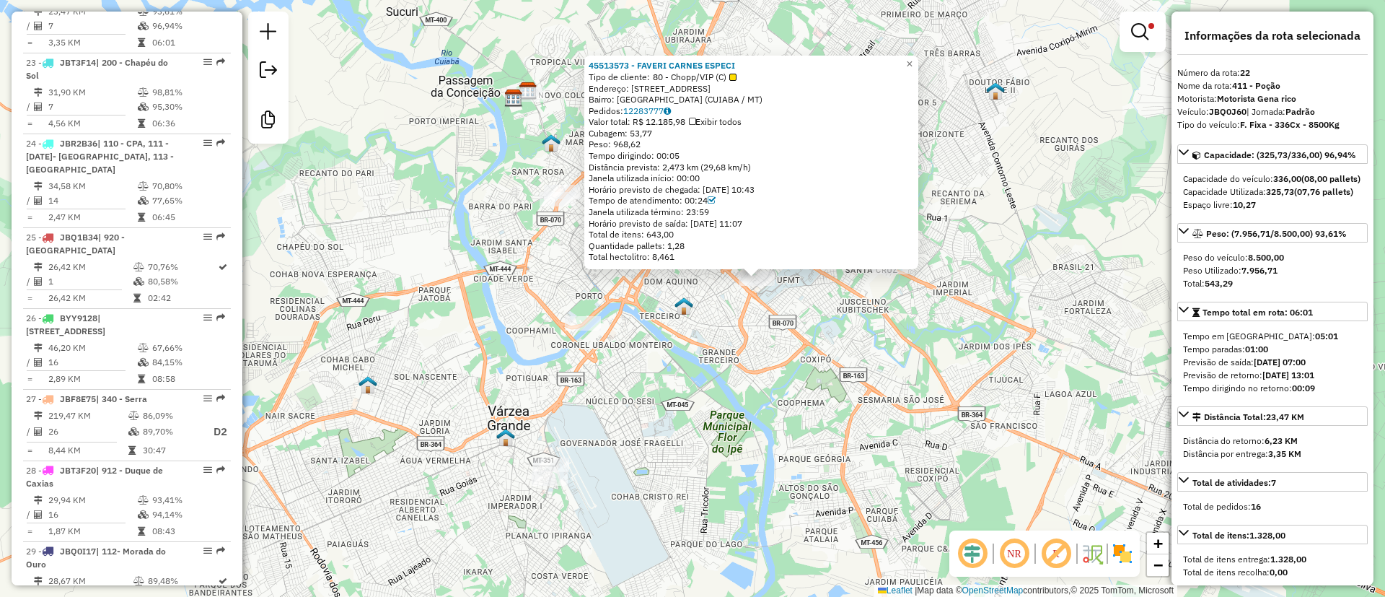
click at [628, 319] on div "45513573 - FAVERI CARNES ESPECI Tipo de cliente: 80 - Chopp/VIP (C) Endereço: R…" at bounding box center [692, 298] width 1385 height 597
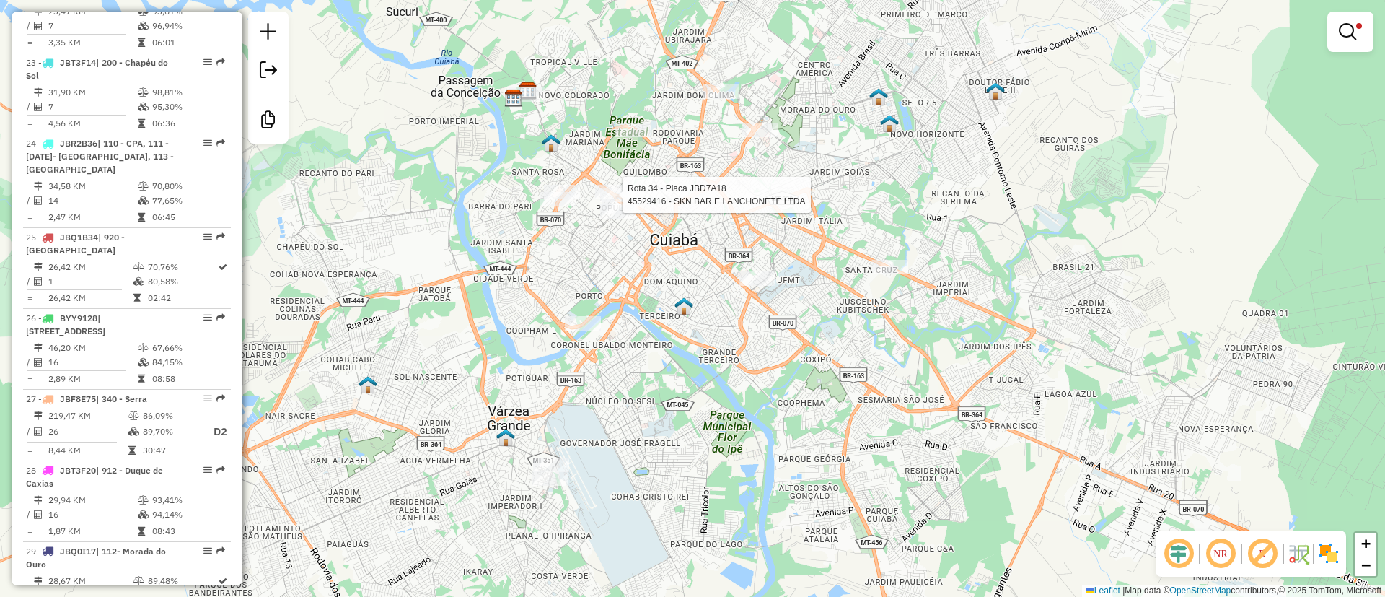
select select "**********"
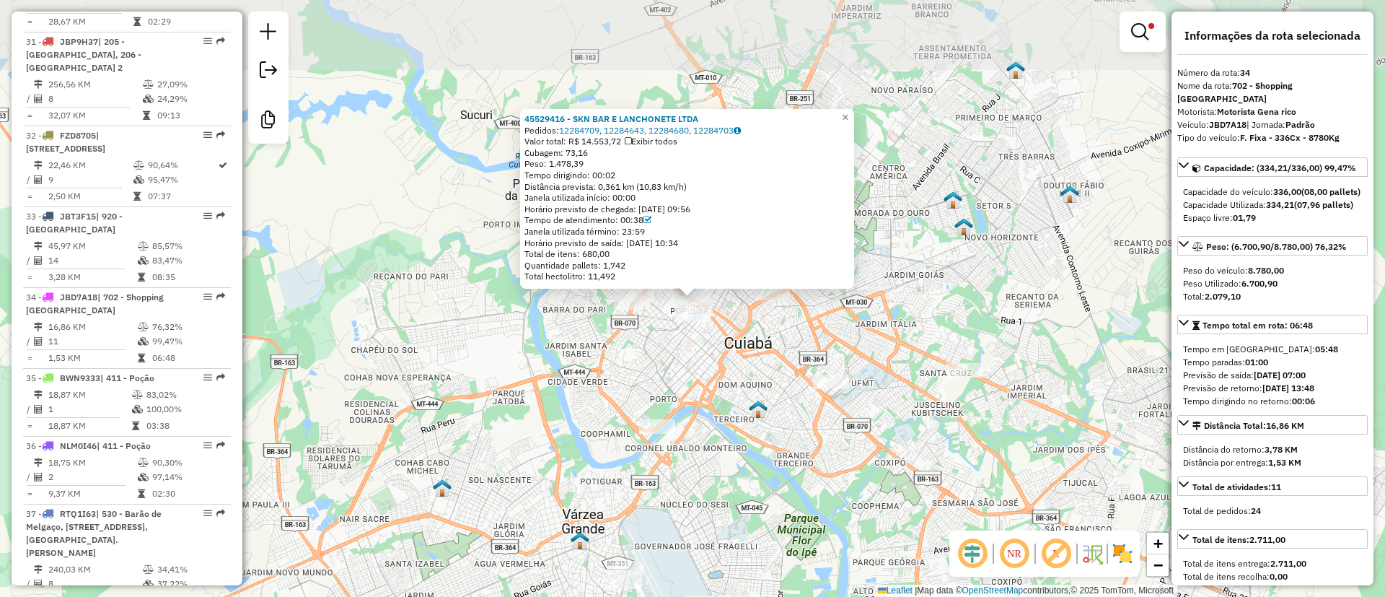
scroll to position [3162, 0]
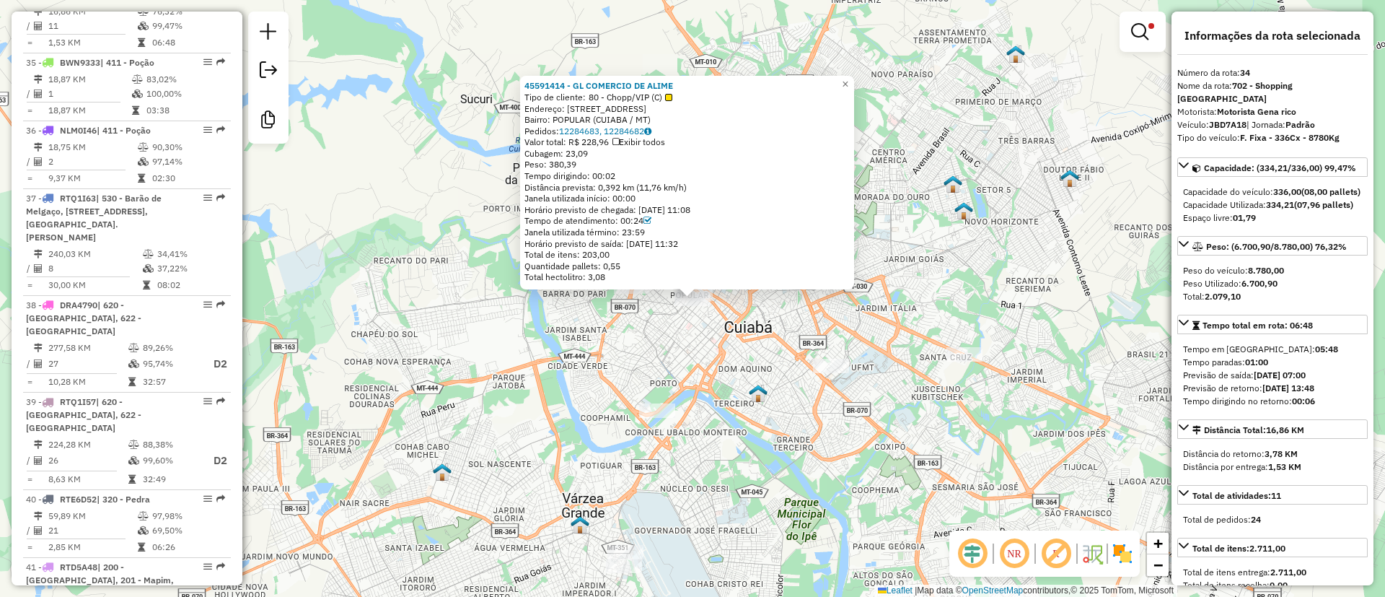
click at [645, 344] on div "45591414 - GL COMERCIO DE ALIME Tipo de cliente: 80 - Chopp/VIP (C) Endereço: R…" at bounding box center [692, 298] width 1385 height 597
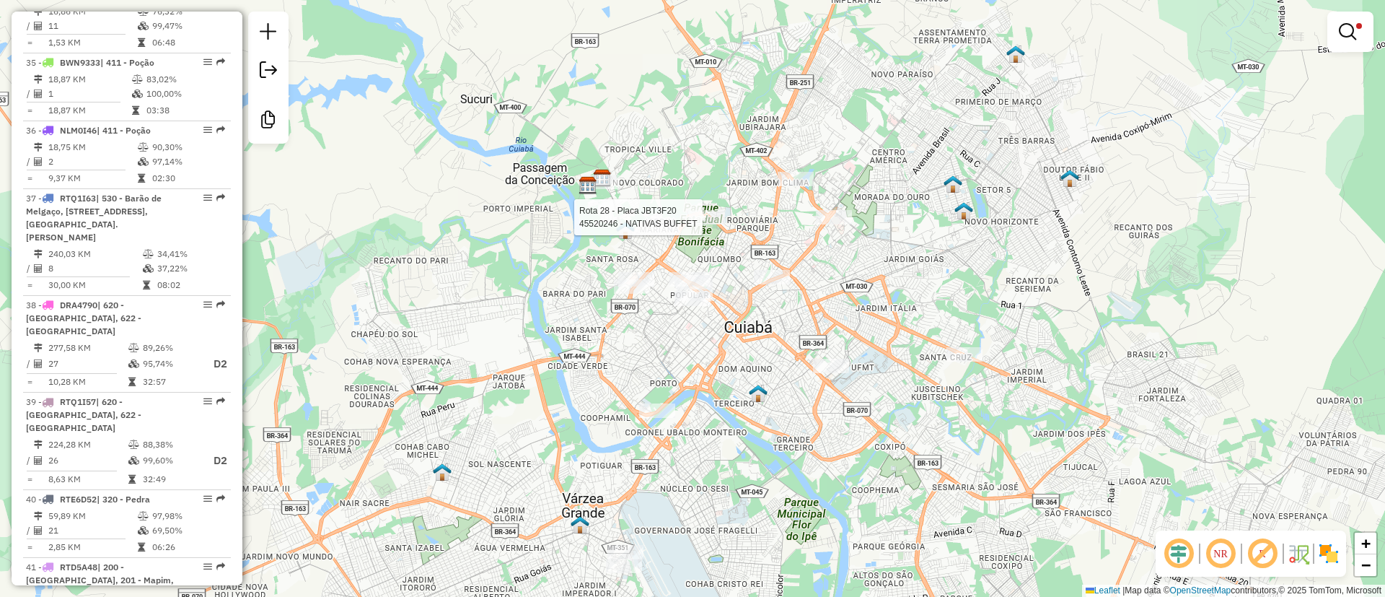
click at [710, 224] on div at bounding box center [707, 217] width 36 height 14
select select "**********"
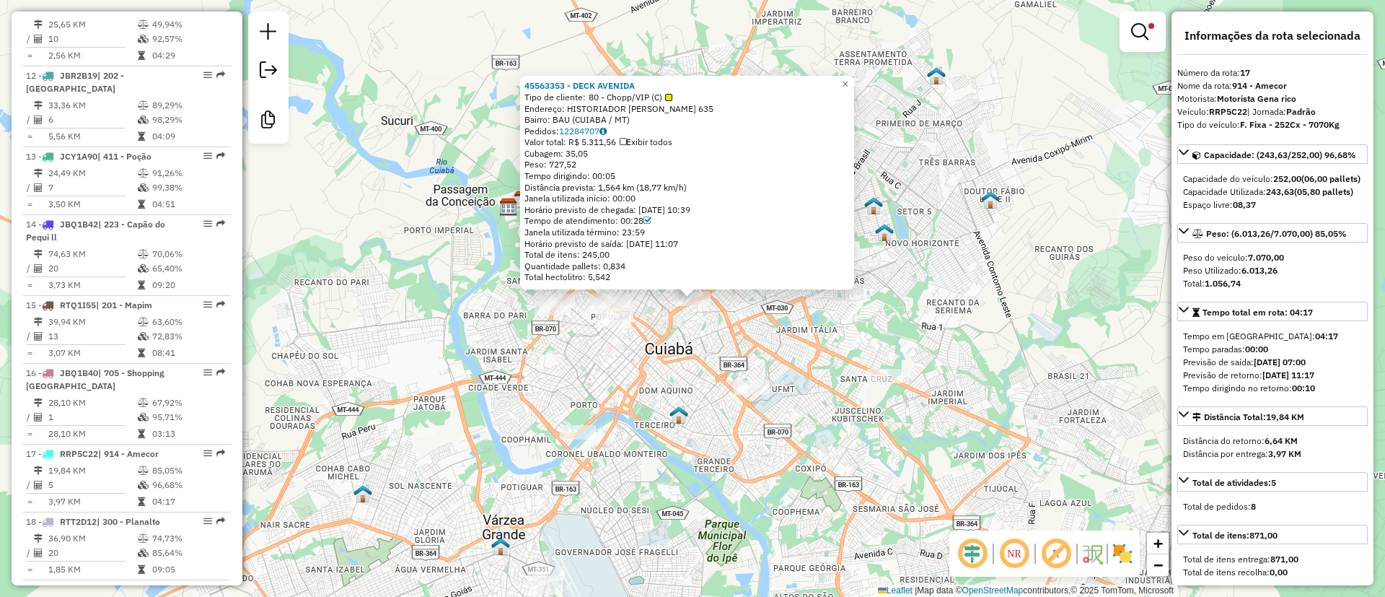
scroll to position [1905, 0]
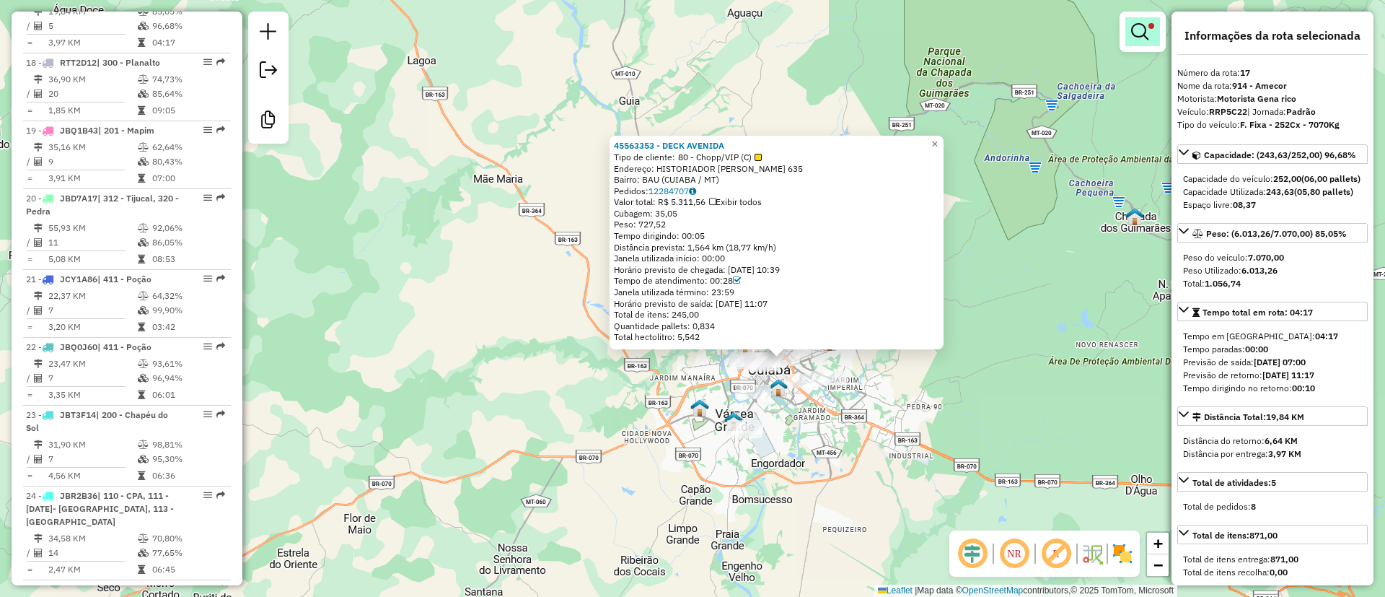
click at [1144, 17] on link at bounding box center [1142, 31] width 35 height 29
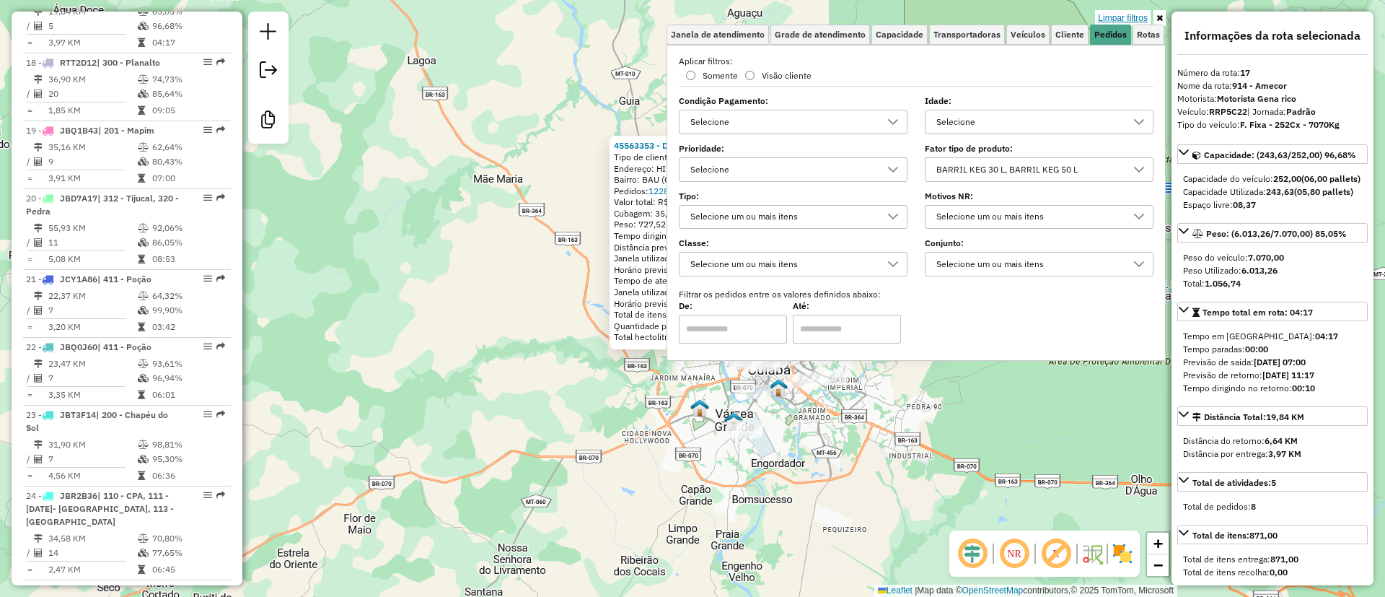
click at [1135, 14] on link "Limpar filtros" at bounding box center [1123, 18] width 56 height 16
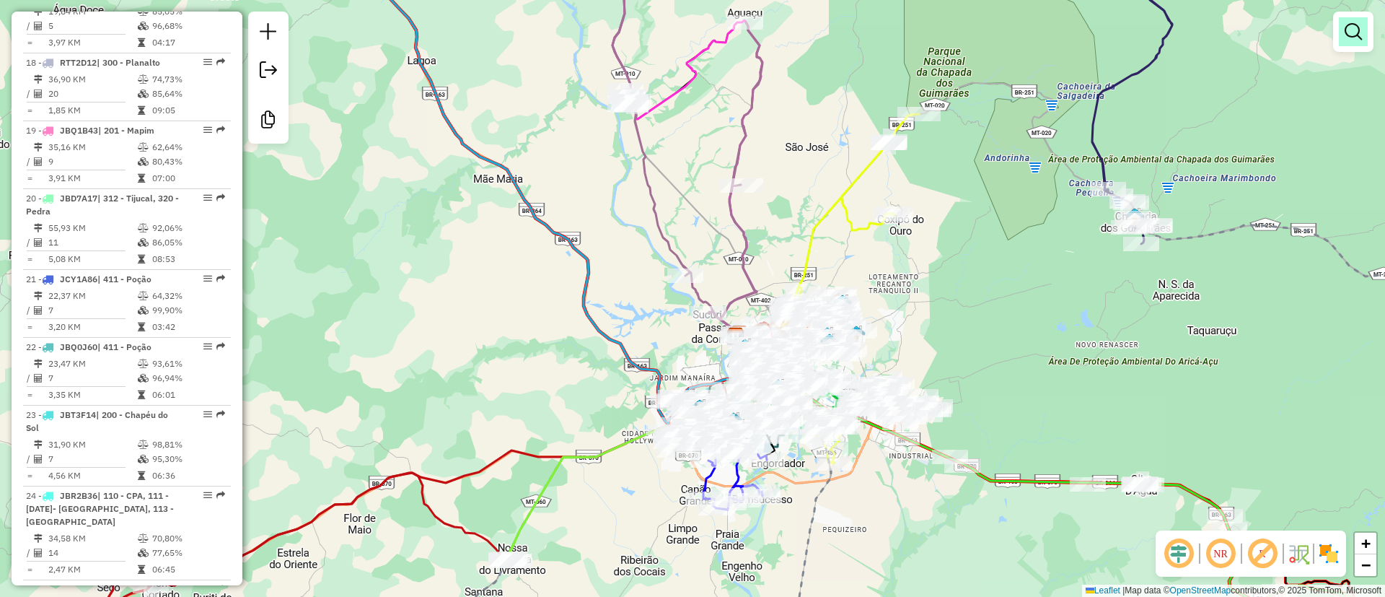
click at [1366, 27] on link at bounding box center [1353, 31] width 29 height 29
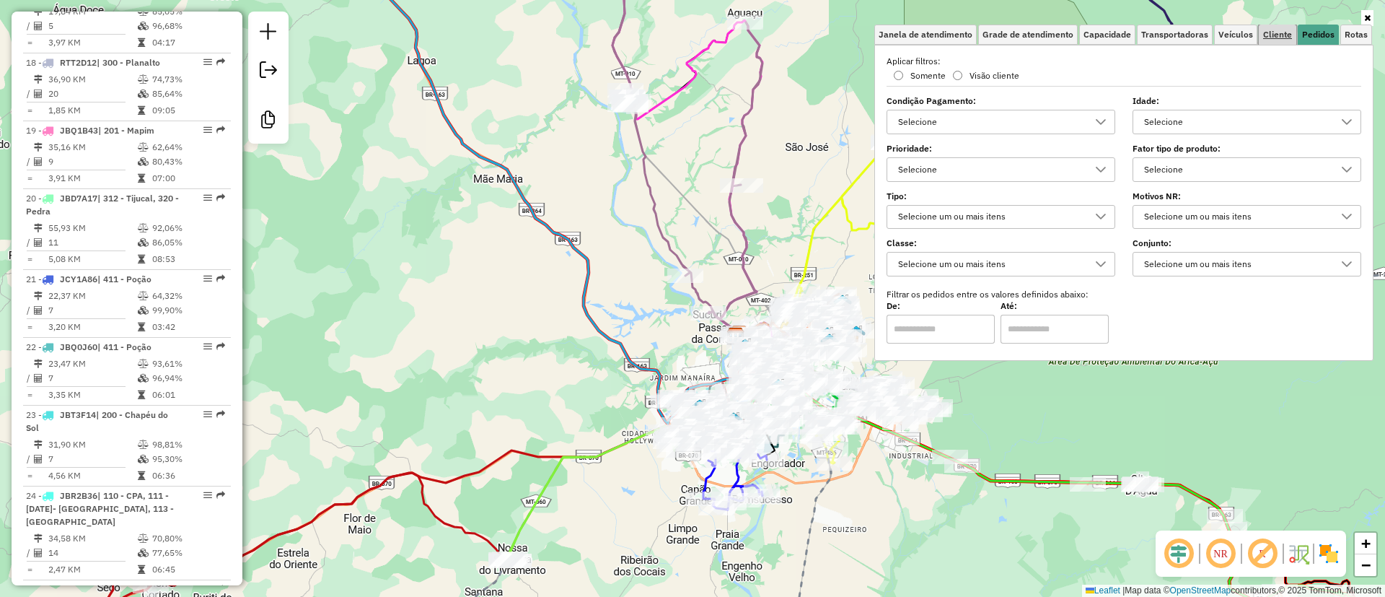
click at [1272, 35] on span "Cliente" at bounding box center [1277, 34] width 29 height 9
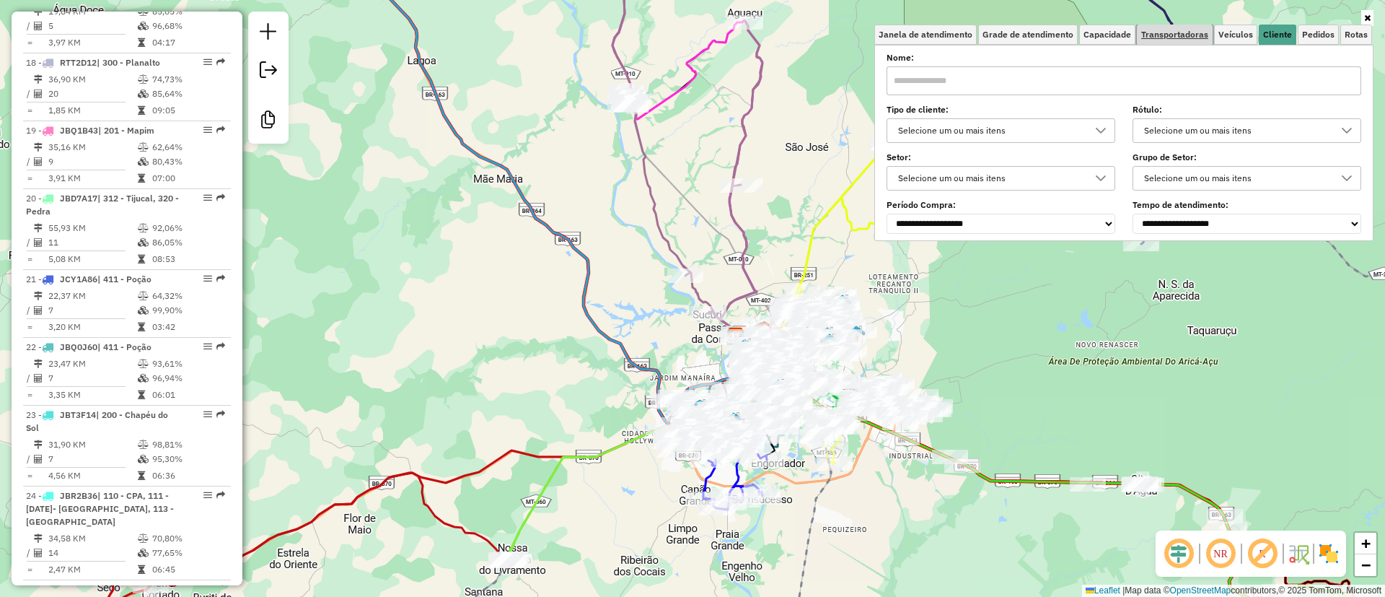
click at [1213, 38] on link "Transportadoras" at bounding box center [1175, 35] width 76 height 20
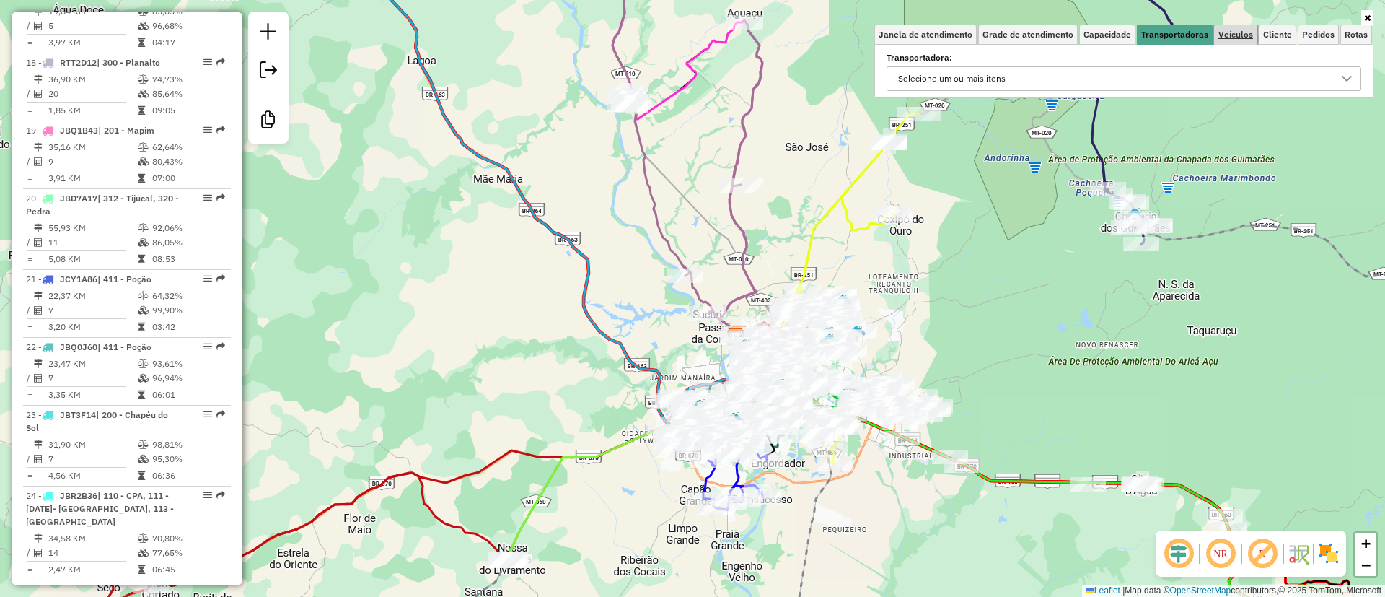
click at [1238, 32] on span "Veículos" at bounding box center [1235, 34] width 35 height 9
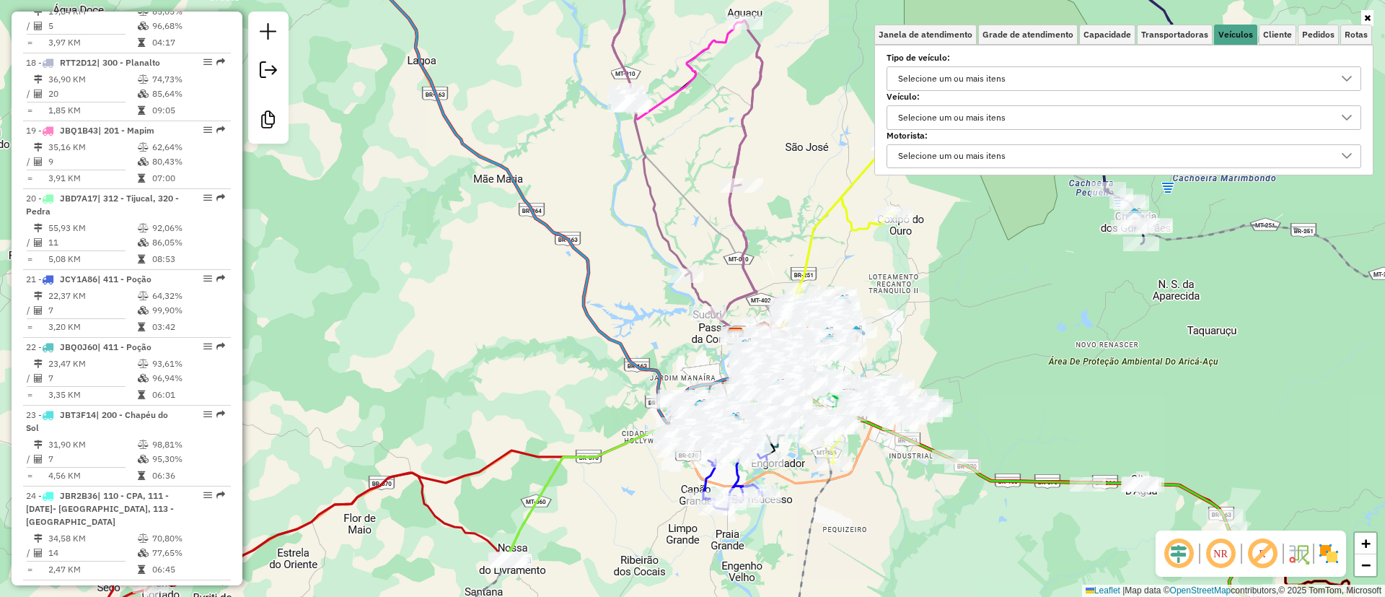
click at [1003, 83] on div "Selecione um ou mais itens" at bounding box center [952, 78] width 118 height 23
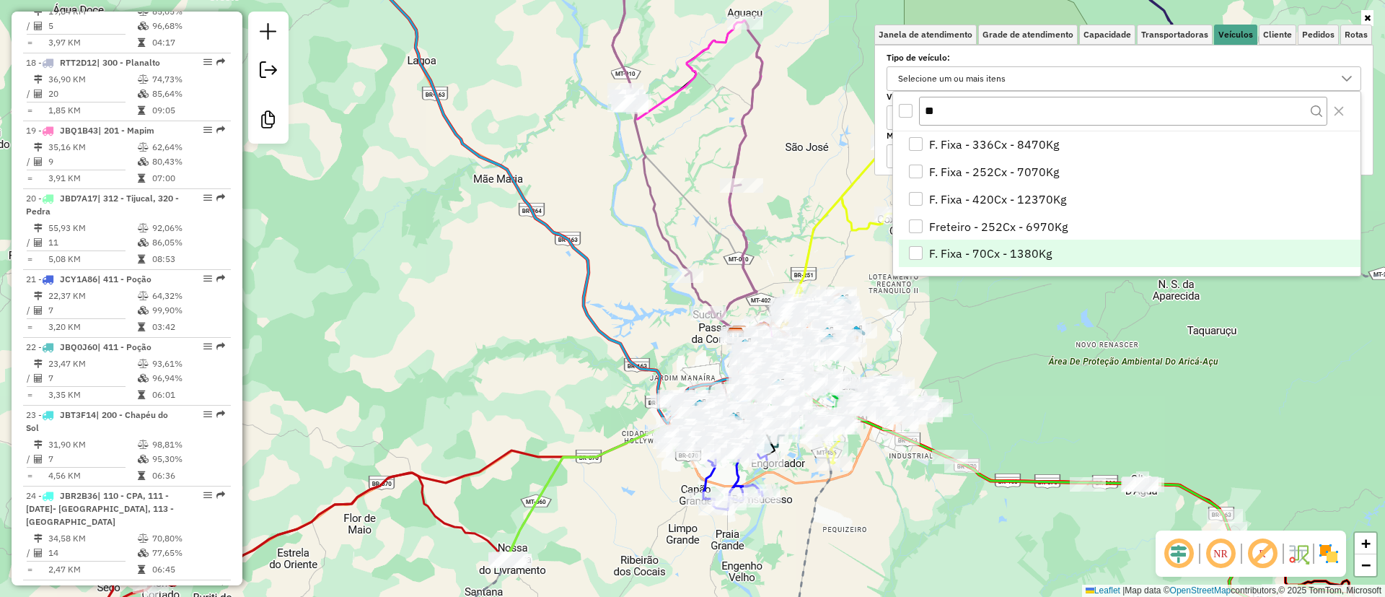
type input "**"
click at [958, 250] on span "F. Fixa - 70Cx - 1380Kg" at bounding box center [990, 253] width 123 height 17
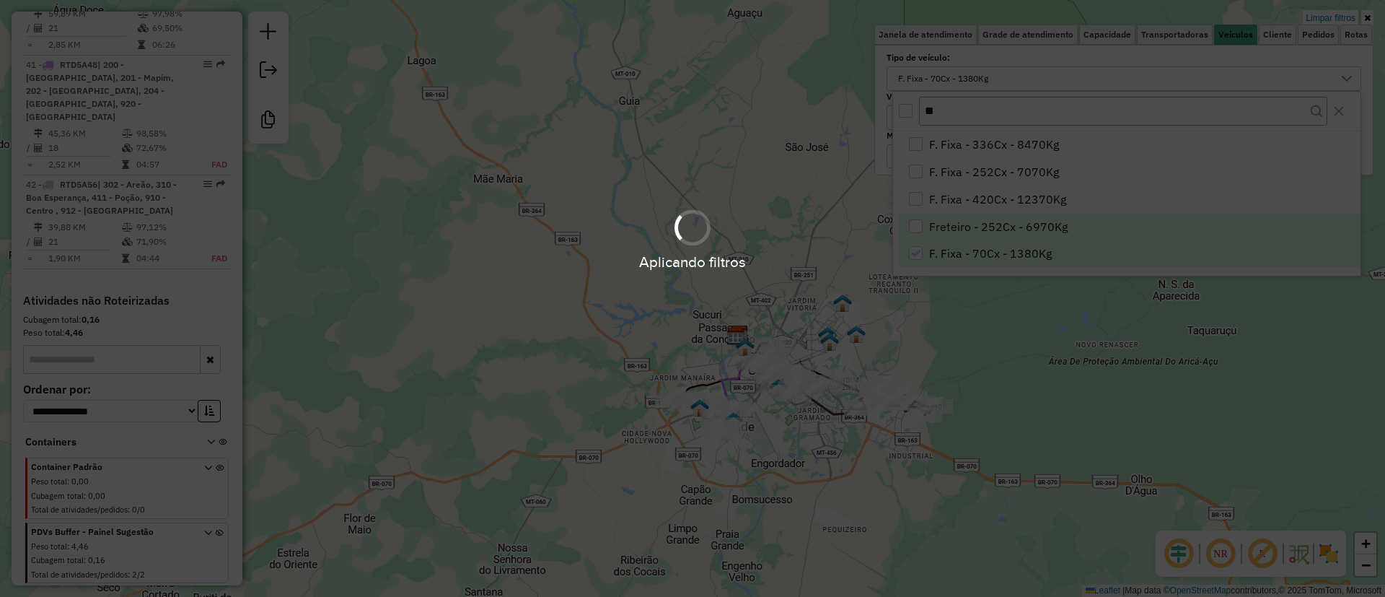
scroll to position [3, 0]
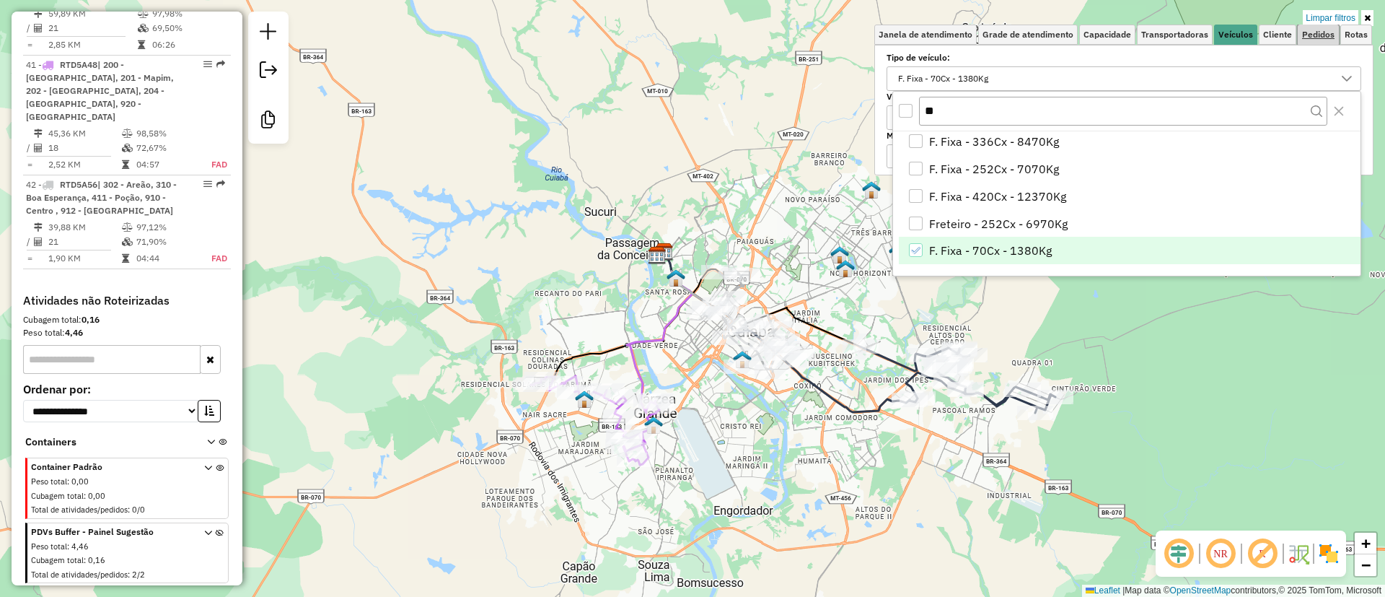
click at [1302, 43] on link "Pedidos" at bounding box center [1318, 35] width 41 height 20
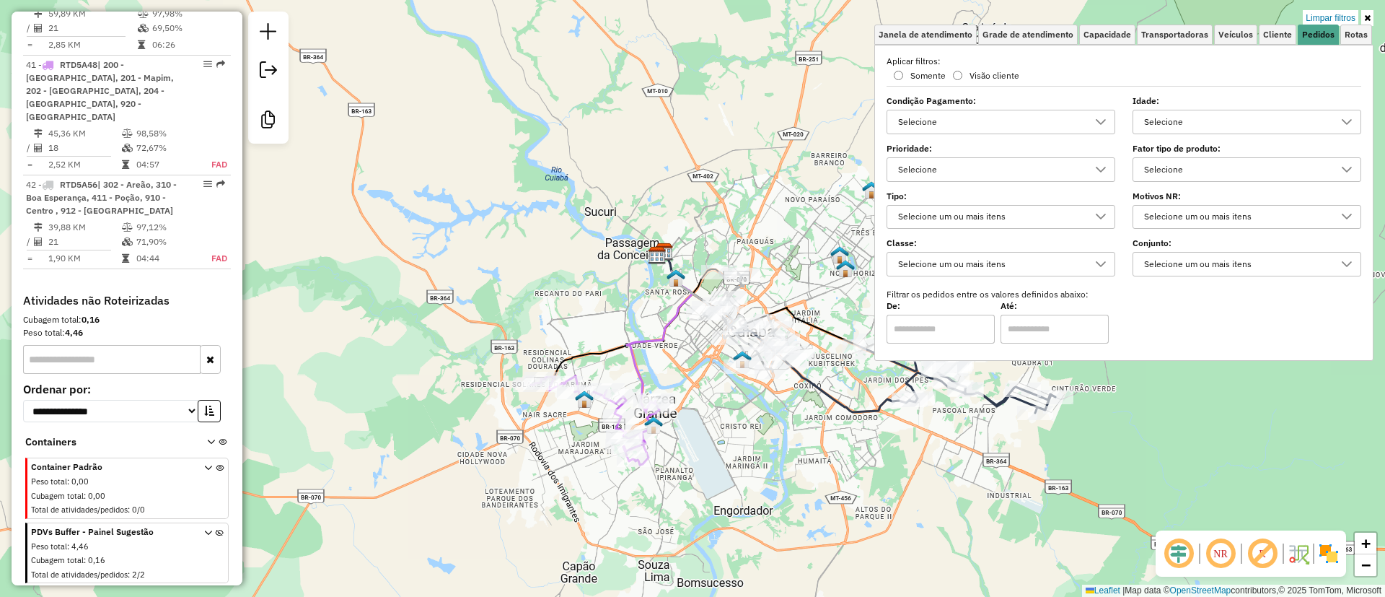
click at [1193, 159] on div "Selecione" at bounding box center [1236, 169] width 194 height 23
click at [1150, 197] on div "All items unselected" at bounding box center [1149, 202] width 14 height 14
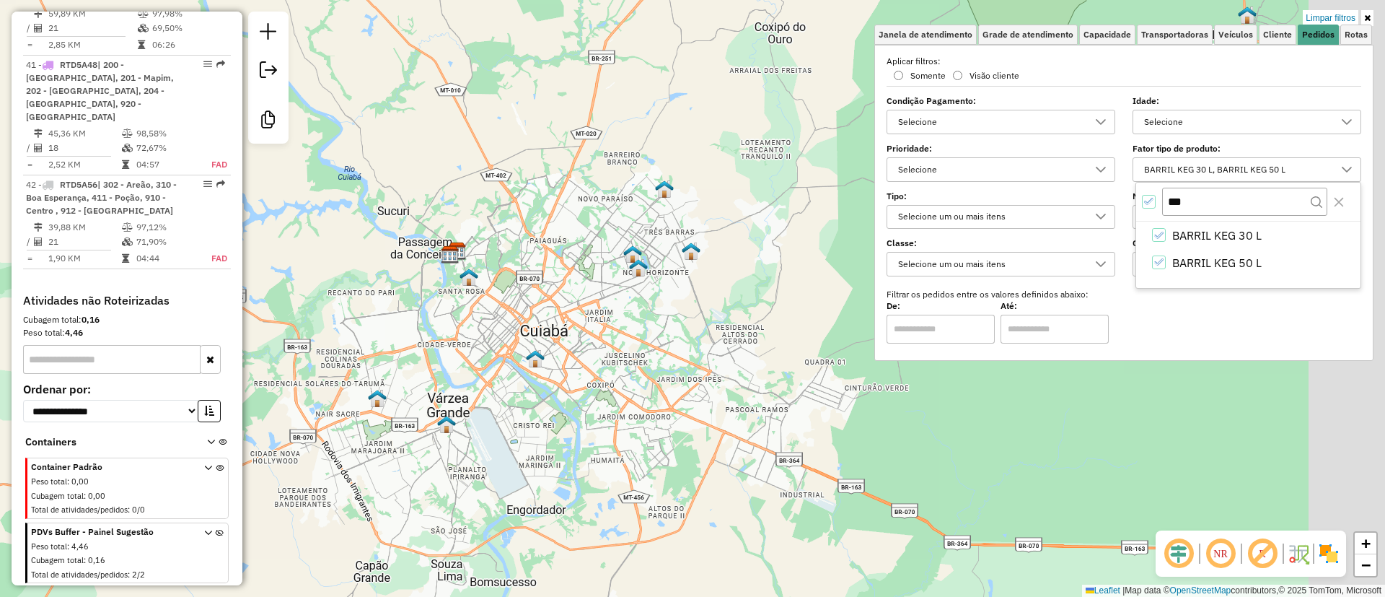
drag, startPoint x: 706, startPoint y: 413, endPoint x: 497, endPoint y: 412, distance: 209.2
click at [497, 412] on div "Limpar filtros Janela de atendimento Grade de atendimento Capacidade Transporta…" at bounding box center [692, 298] width 1385 height 597
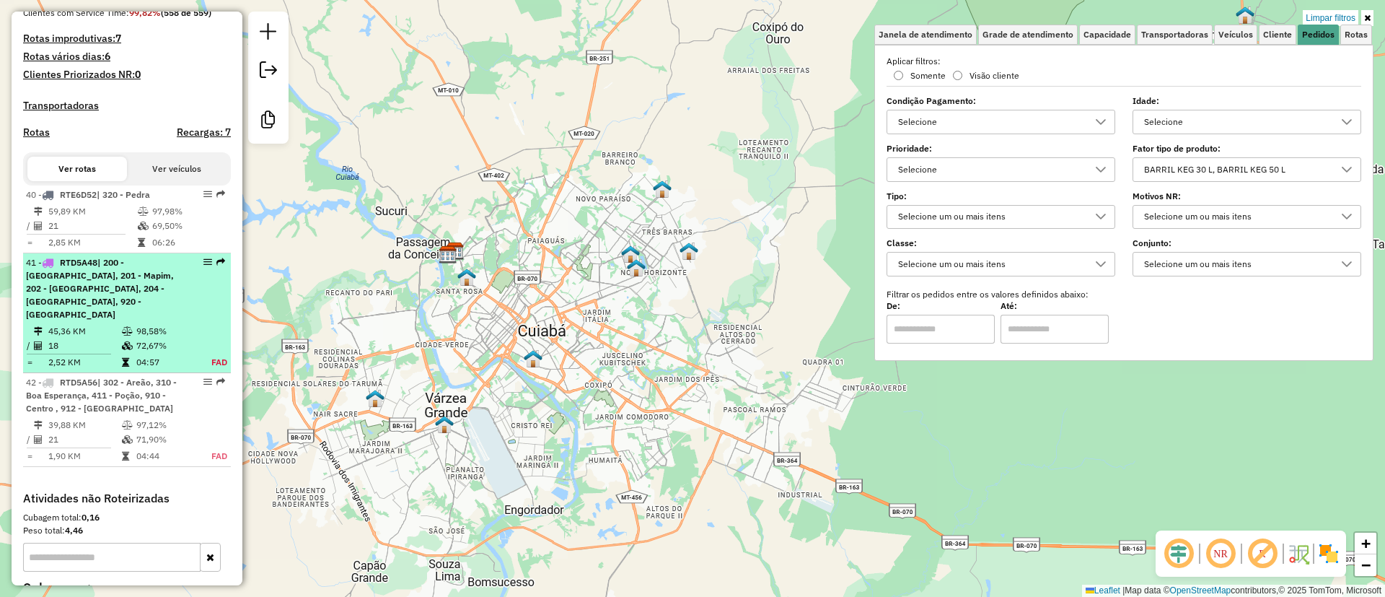
scroll to position [424, 0]
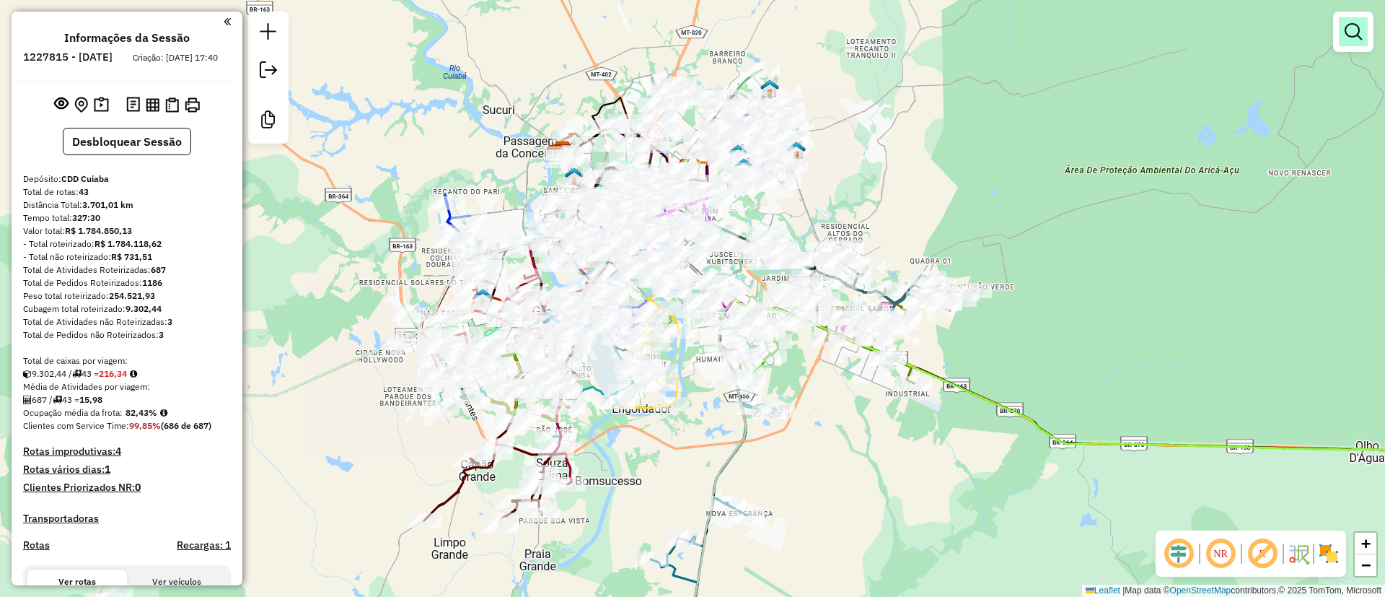
click at [1352, 27] on em at bounding box center [1353, 31] width 17 height 17
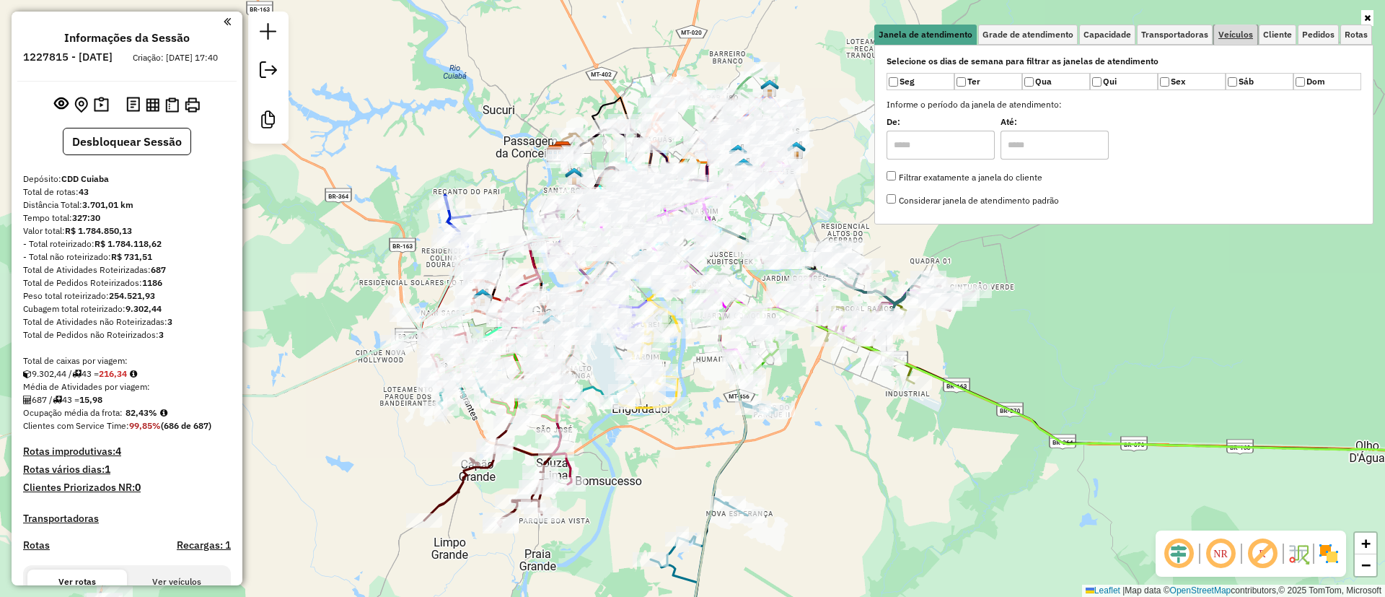
click at [1236, 30] on span "Veículos" at bounding box center [1235, 34] width 35 height 9
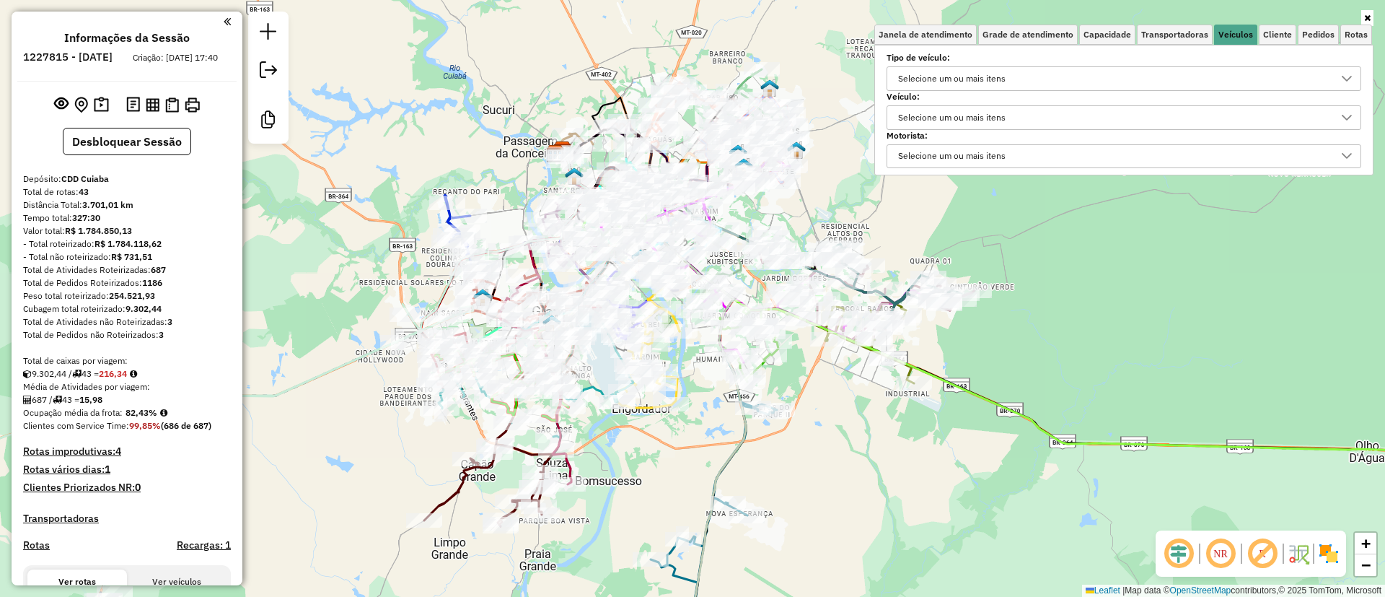
click at [1009, 80] on div "Selecione um ou mais itens" at bounding box center [952, 78] width 118 height 23
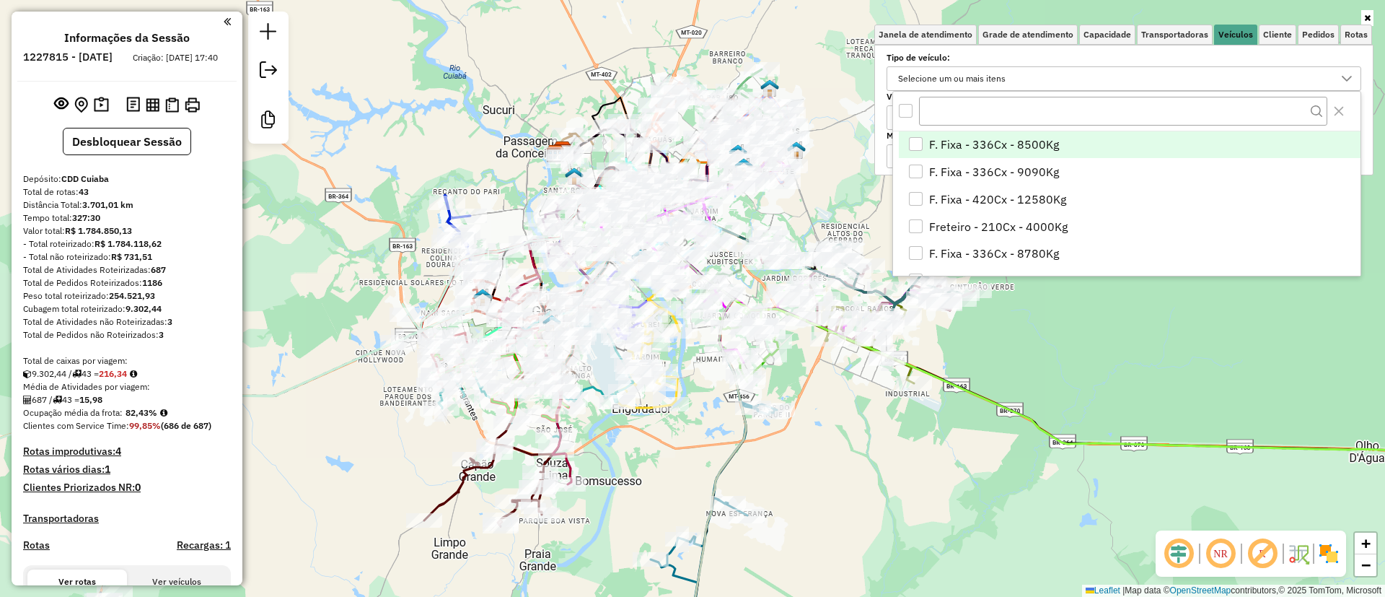
scroll to position [9, 50]
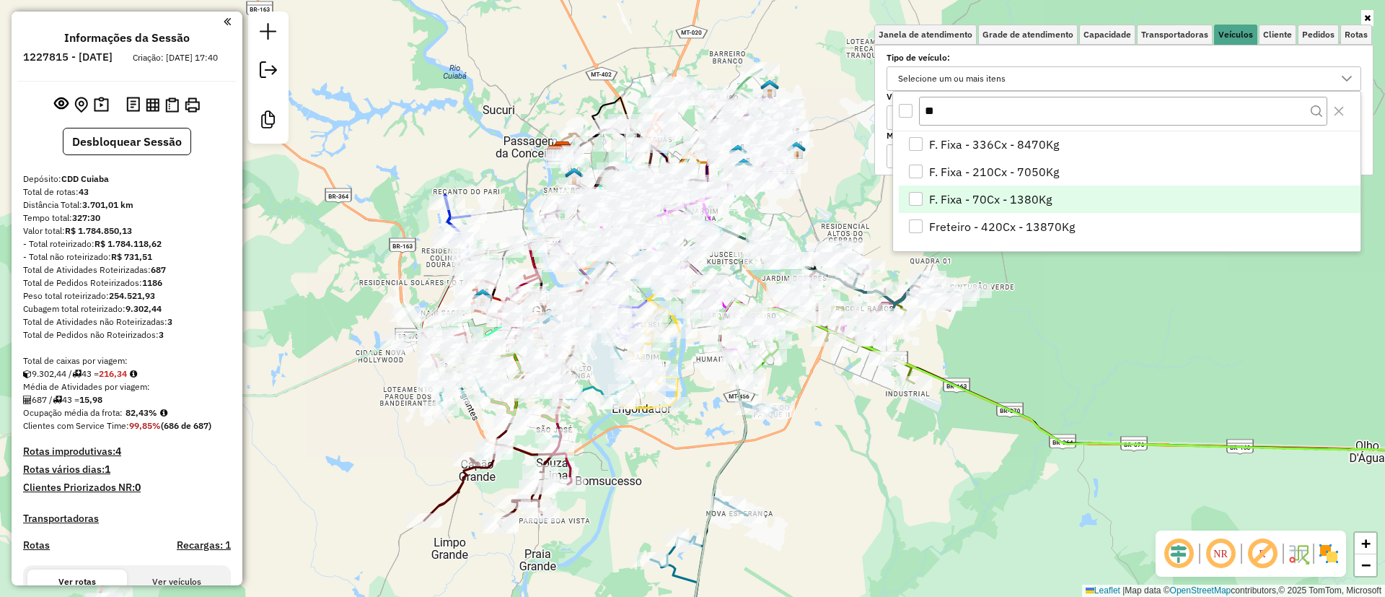
type input "**"
click at [972, 195] on span "F. Fixa - 70Cx - 1380Kg" at bounding box center [990, 198] width 123 height 17
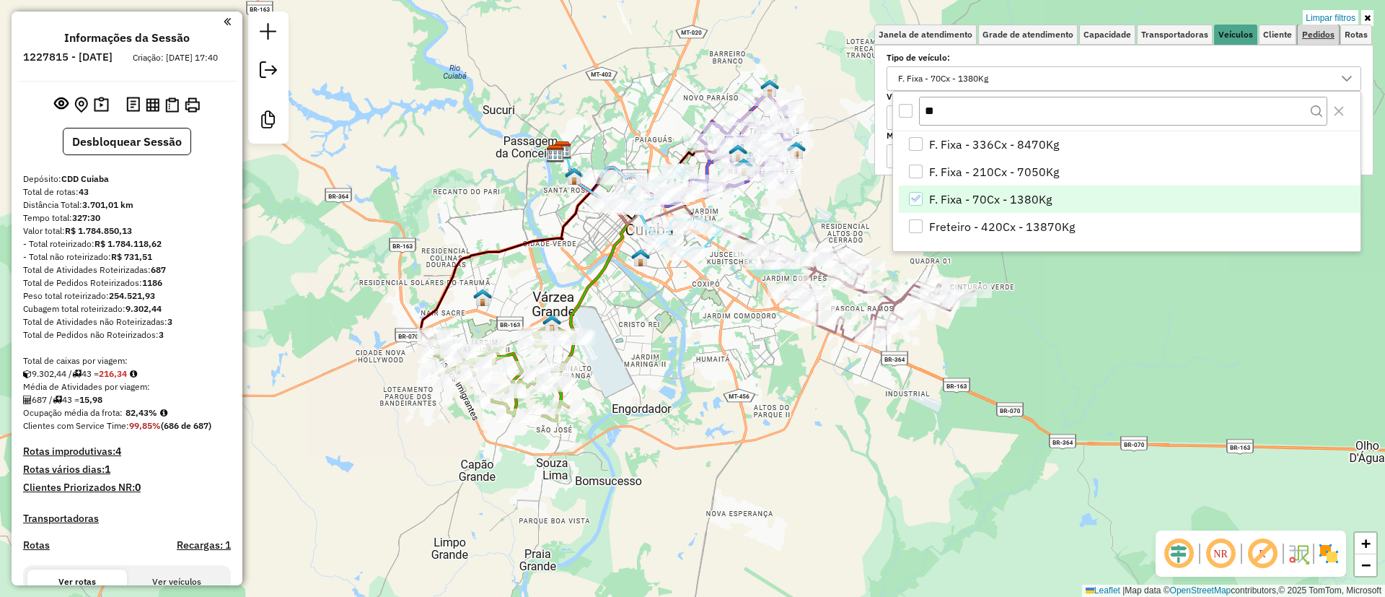
click at [1329, 30] on span "Pedidos" at bounding box center [1318, 34] width 32 height 9
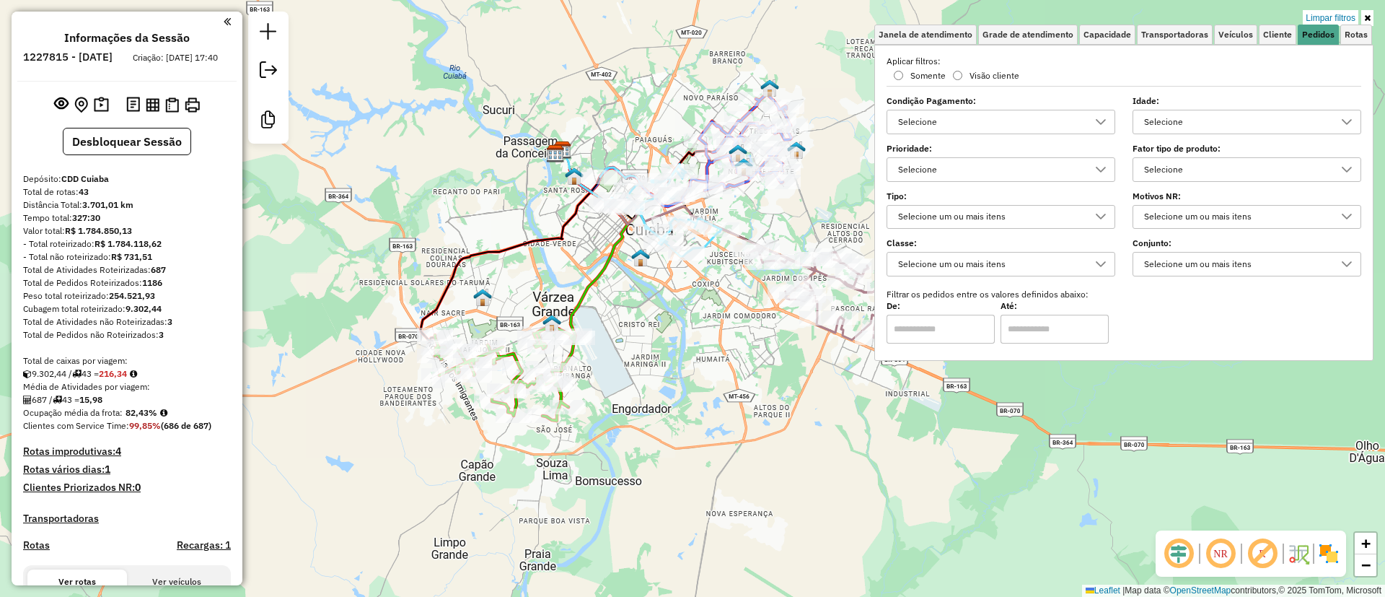
click at [1168, 163] on div "Selecione" at bounding box center [1236, 169] width 194 height 23
type input "***"
click at [1144, 204] on div "All items unselected" at bounding box center [1149, 202] width 14 height 14
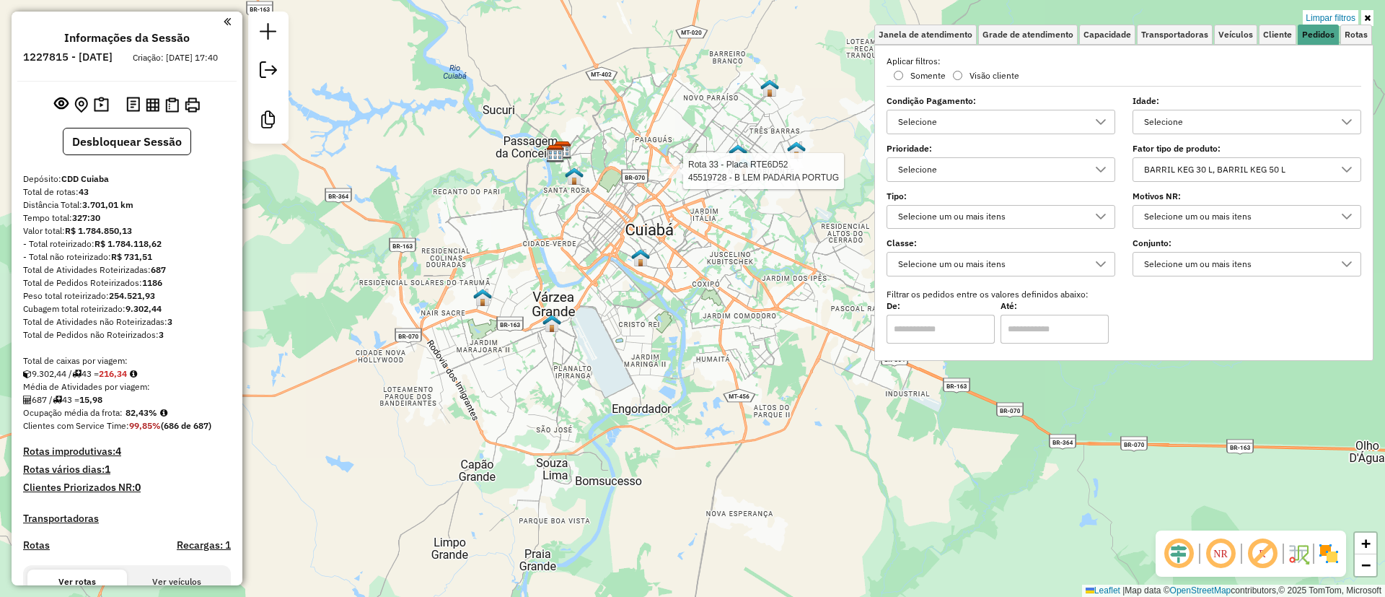
select select "**********"
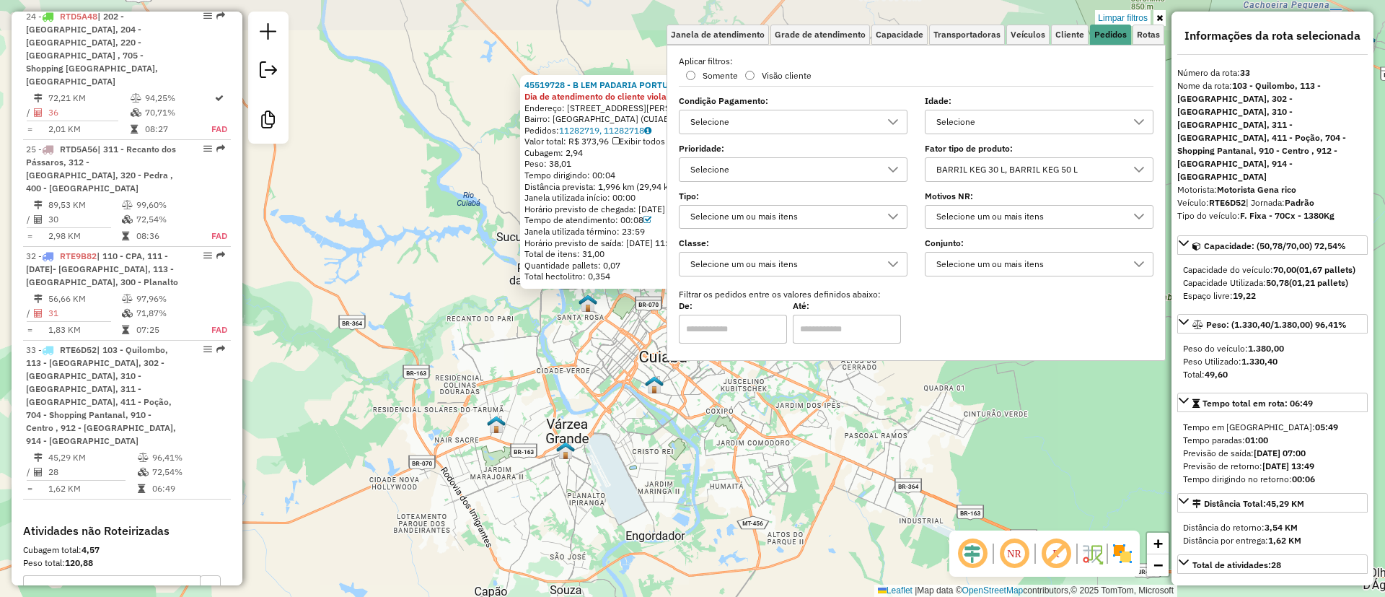
scroll to position [795, 0]
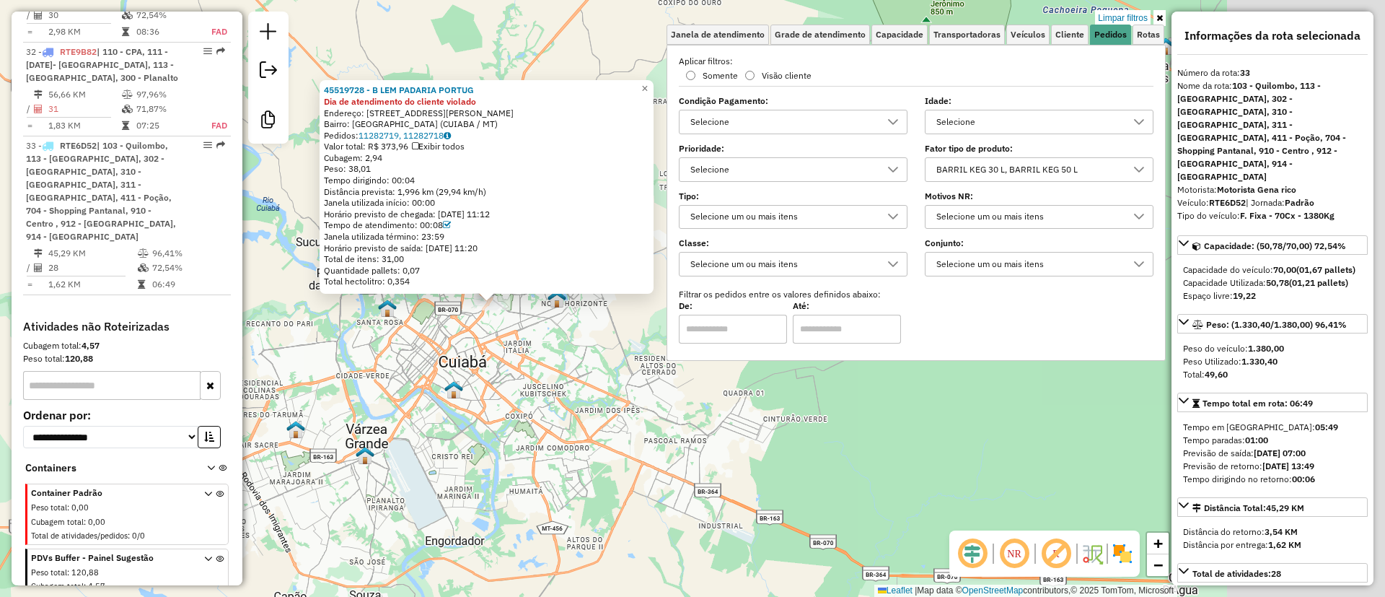
drag, startPoint x: 737, startPoint y: 454, endPoint x: 528, endPoint y: 459, distance: 209.2
click at [528, 459] on div "45519728 - B LEM PADARIA PORTUG Dia de atendimento do cliente violado Endereço:…" at bounding box center [692, 298] width 1385 height 597
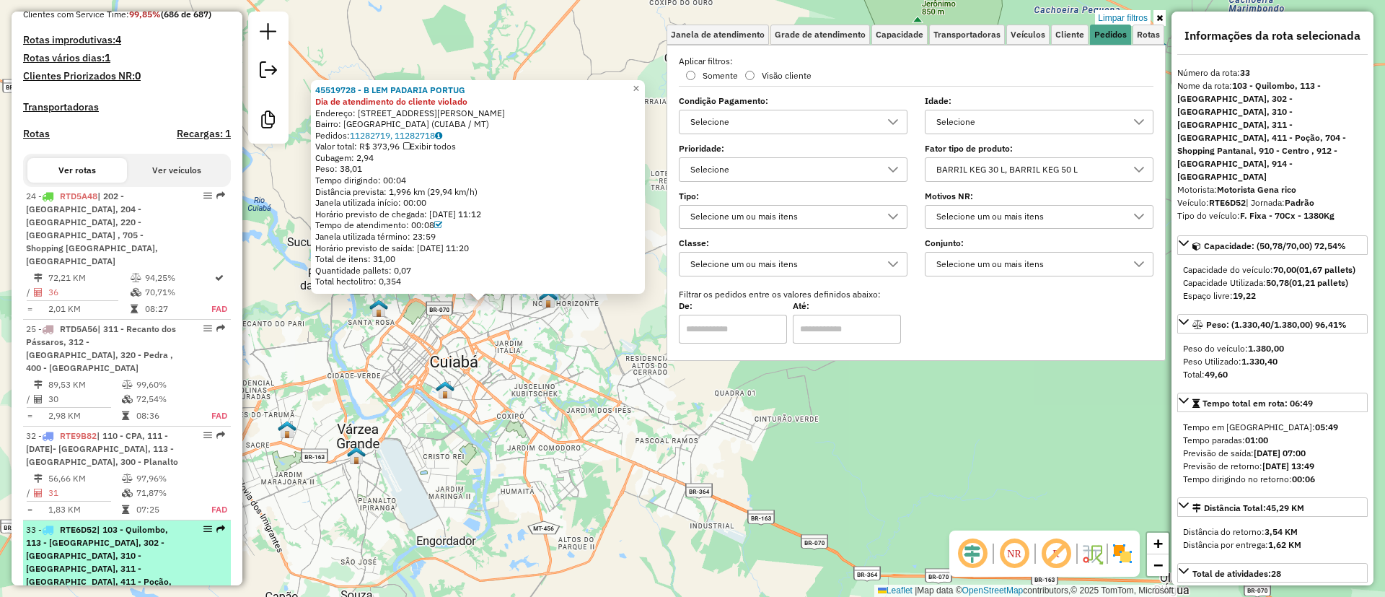
scroll to position [410, 0]
